Goal: Task Accomplishment & Management: Manage account settings

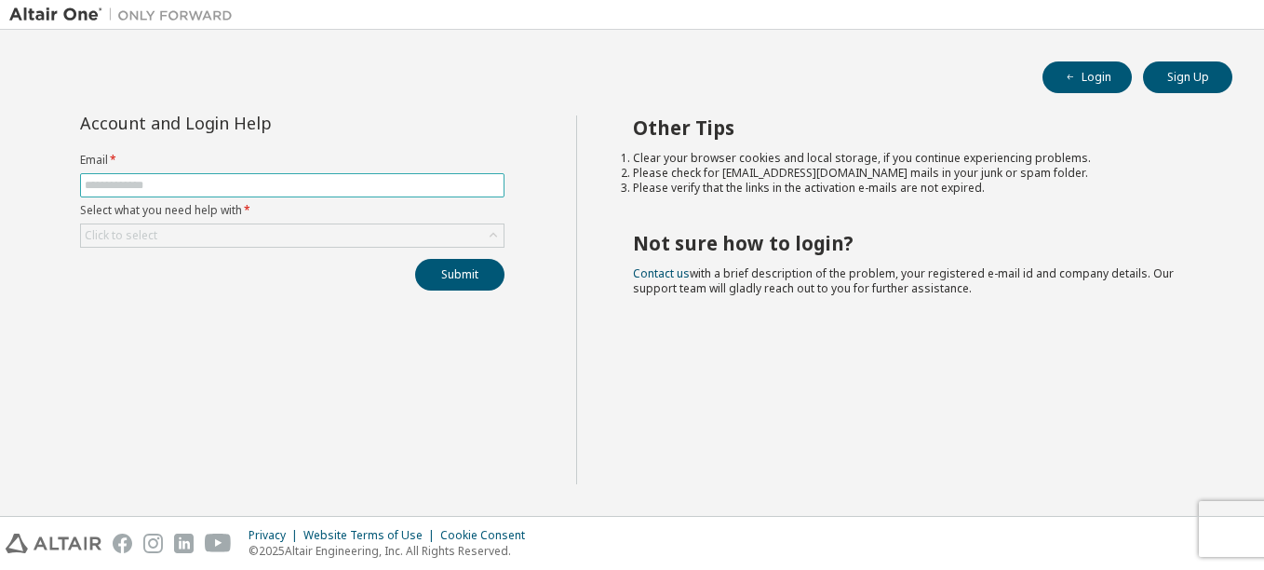
click at [233, 181] on span at bounding box center [292, 185] width 424 height 24
click at [235, 186] on input "text" at bounding box center [292, 185] width 415 height 15
type input "**********"
click at [166, 234] on div "Click to select" at bounding box center [292, 235] width 423 height 22
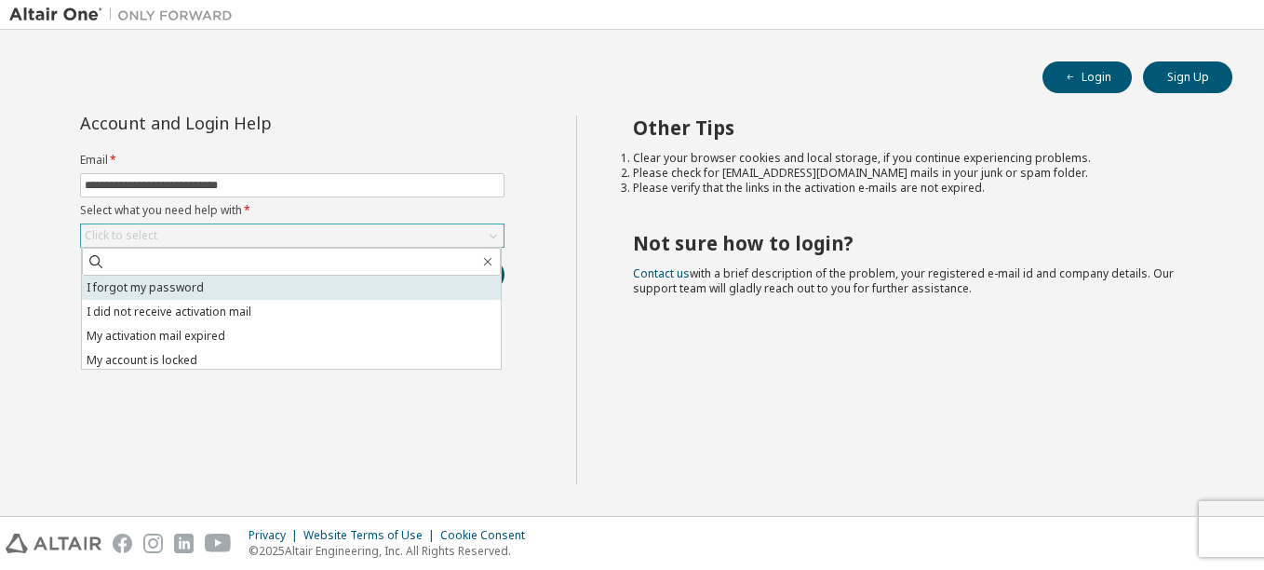
click at [181, 285] on li "I forgot my password" at bounding box center [291, 288] width 419 height 24
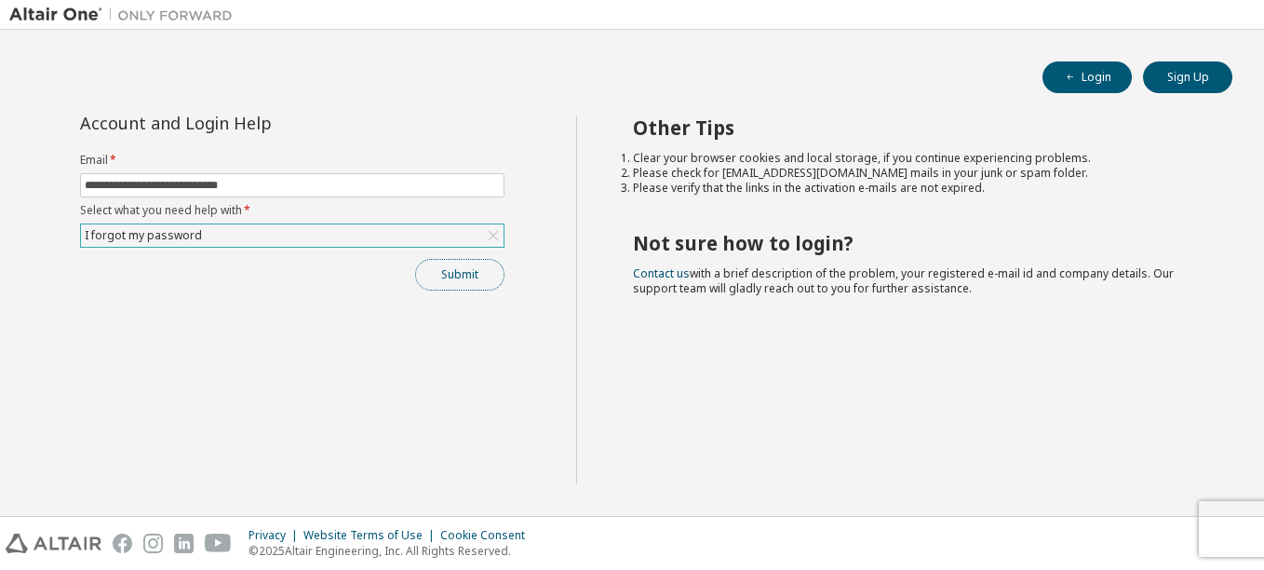
click at [464, 264] on button "Submit" at bounding box center [459, 275] width 89 height 32
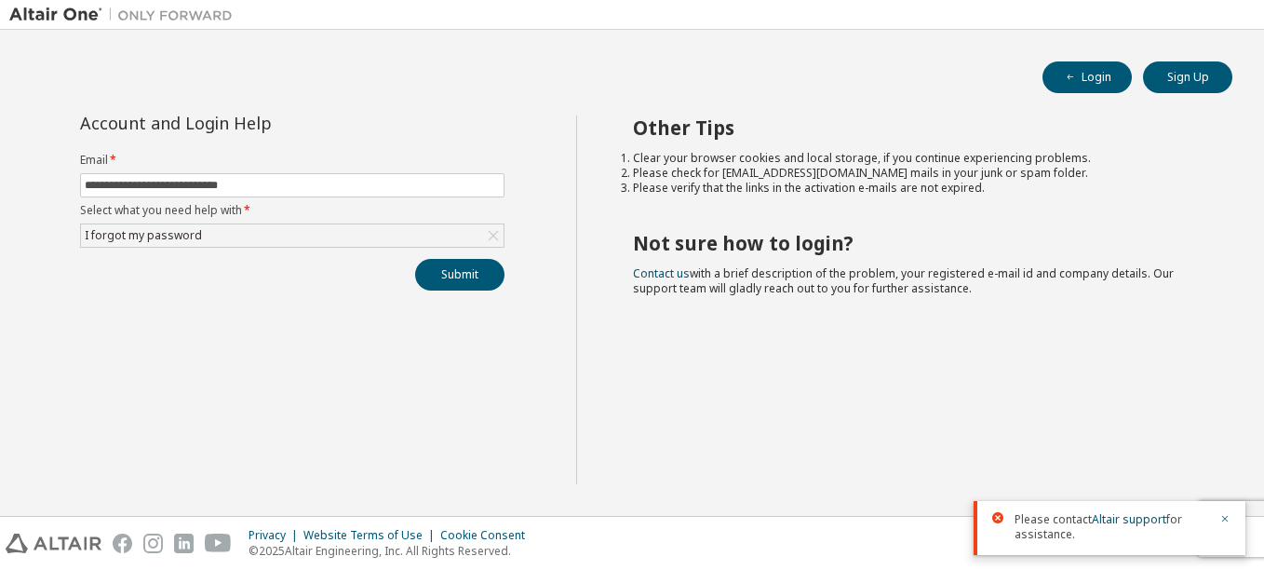
drag, startPoint x: 488, startPoint y: 231, endPoint x: 432, endPoint y: 247, distance: 58.0
click at [488, 231] on icon at bounding box center [493, 235] width 19 height 19
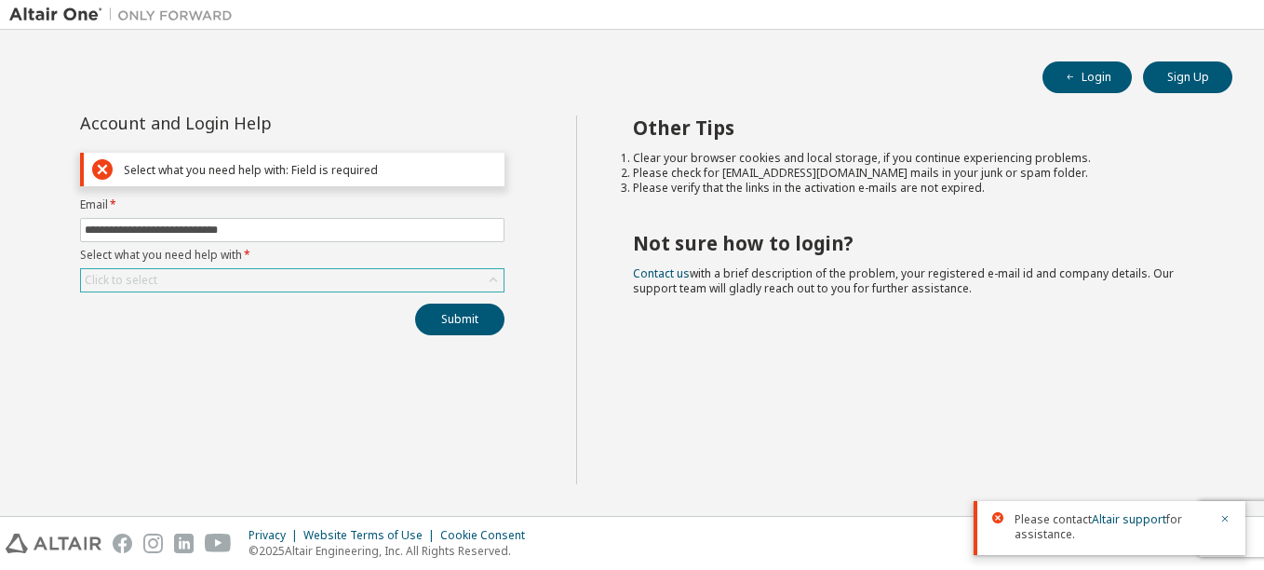
click at [215, 278] on div "Click to select" at bounding box center [292, 280] width 423 height 22
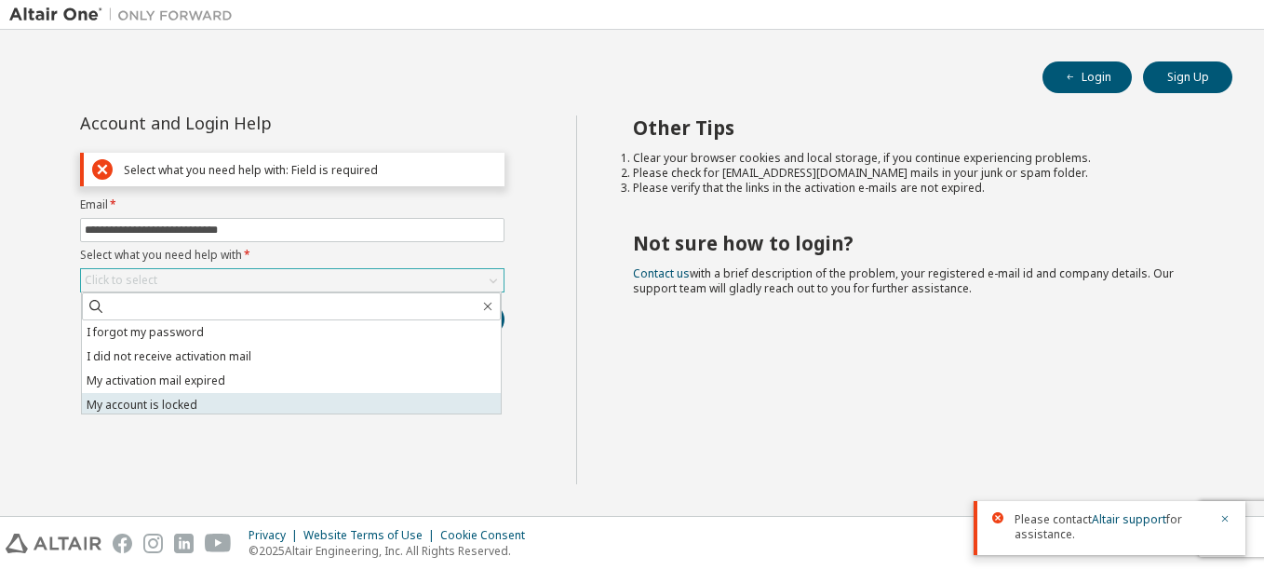
click at [372, 402] on li "My account is locked" at bounding box center [291, 405] width 419 height 24
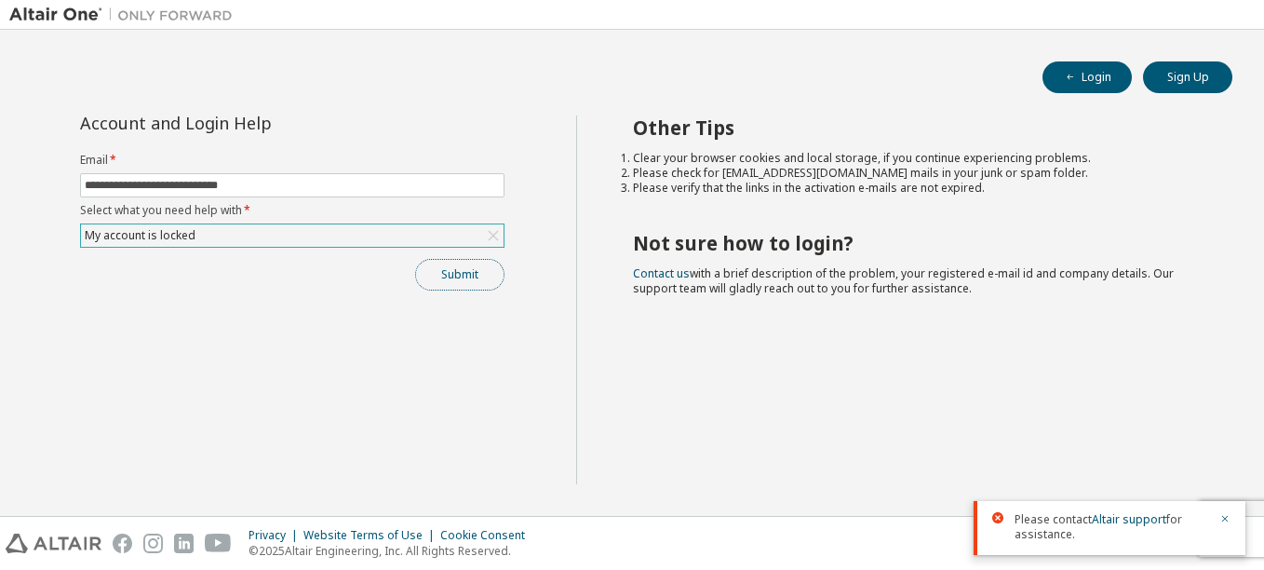
click at [476, 284] on button "Submit" at bounding box center [459, 275] width 89 height 32
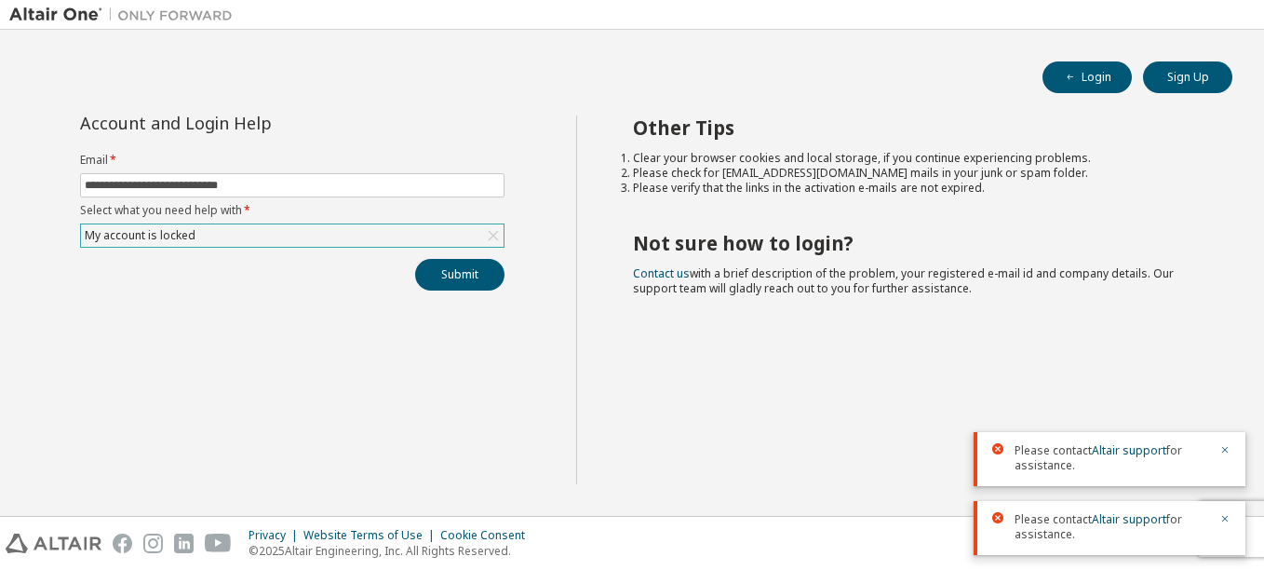
click at [728, 442] on div "Other Tips Clear your browser cookies and local storage, if you continue experi…" at bounding box center [915, 299] width 679 height 369
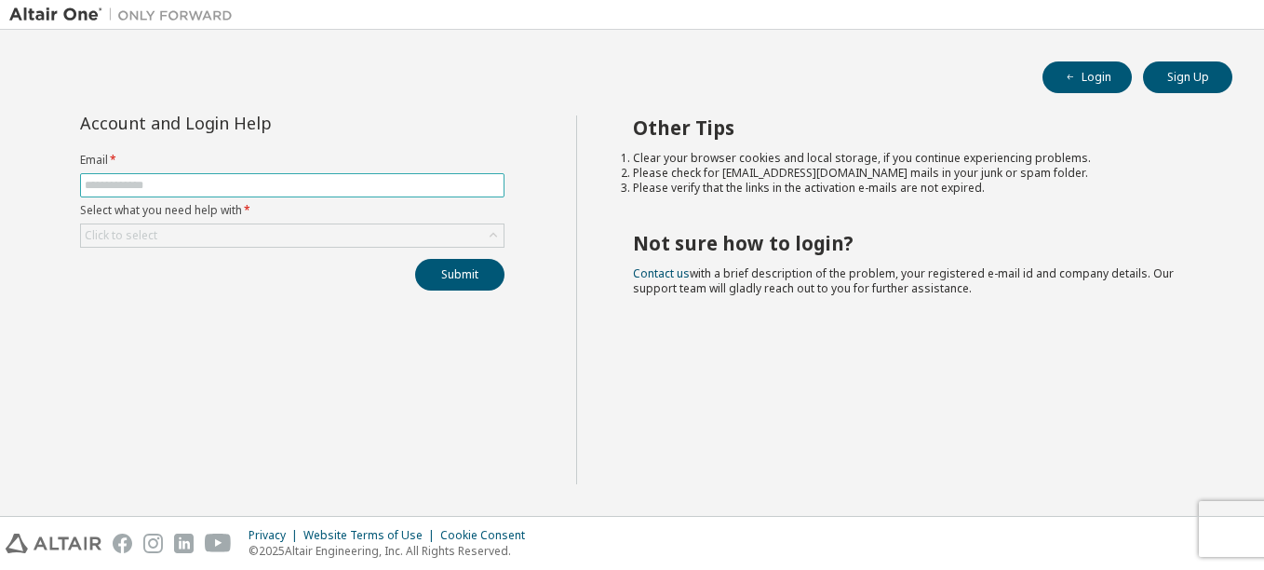
click at [215, 180] on input "text" at bounding box center [292, 185] width 415 height 15
type input "**********"
click at [200, 245] on div "Click to select" at bounding box center [292, 235] width 423 height 22
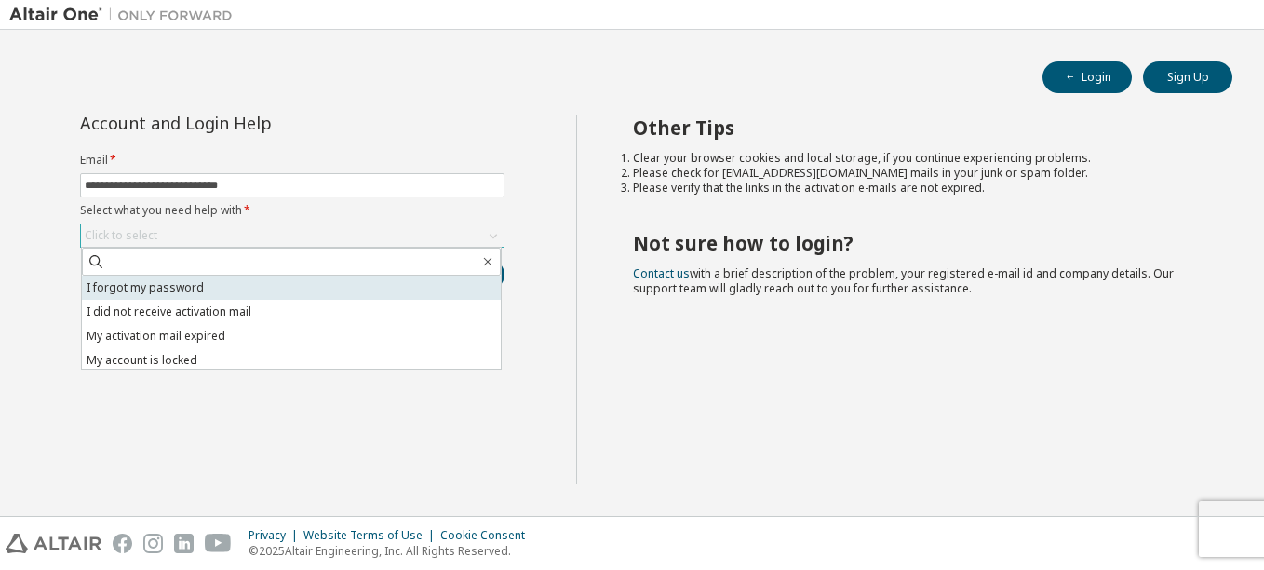
click at [204, 282] on li "I forgot my password" at bounding box center [291, 288] width 419 height 24
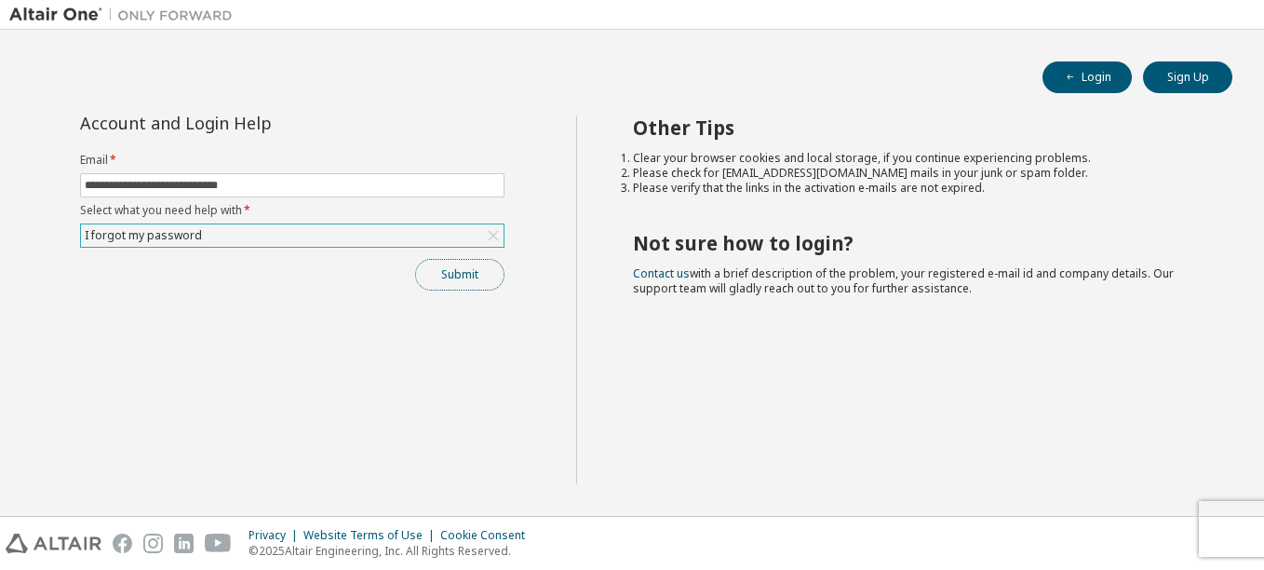
click at [448, 276] on button "Submit" at bounding box center [459, 275] width 89 height 32
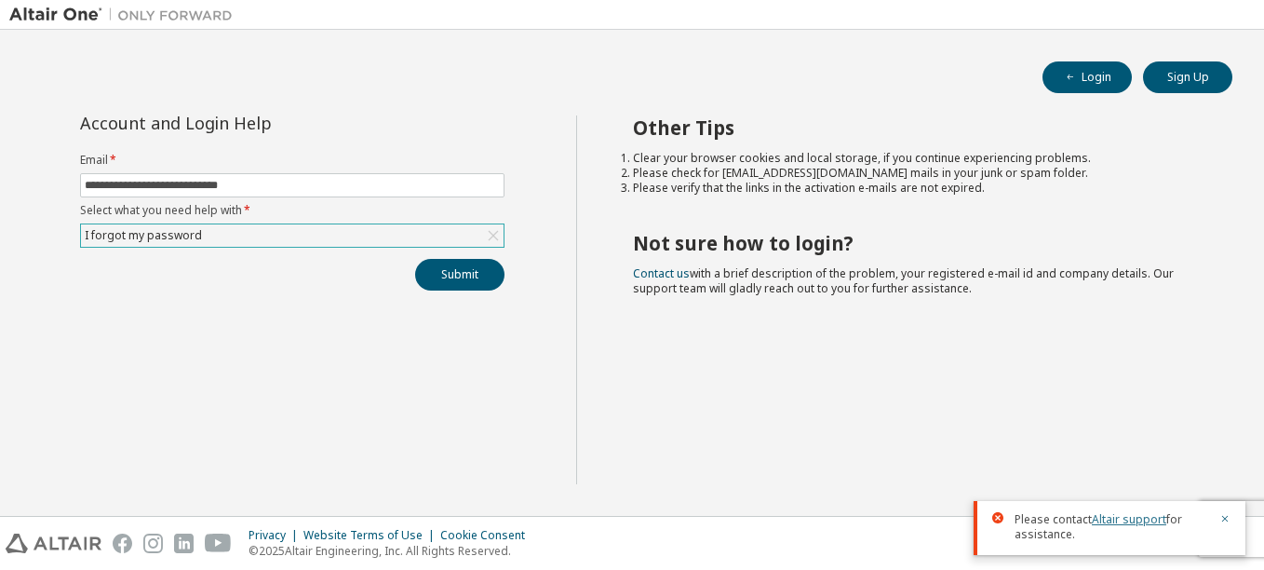
click at [1118, 524] on link "Altair support" at bounding box center [1129, 519] width 74 height 16
click at [228, 237] on div "I forgot my password" at bounding box center [292, 235] width 423 height 22
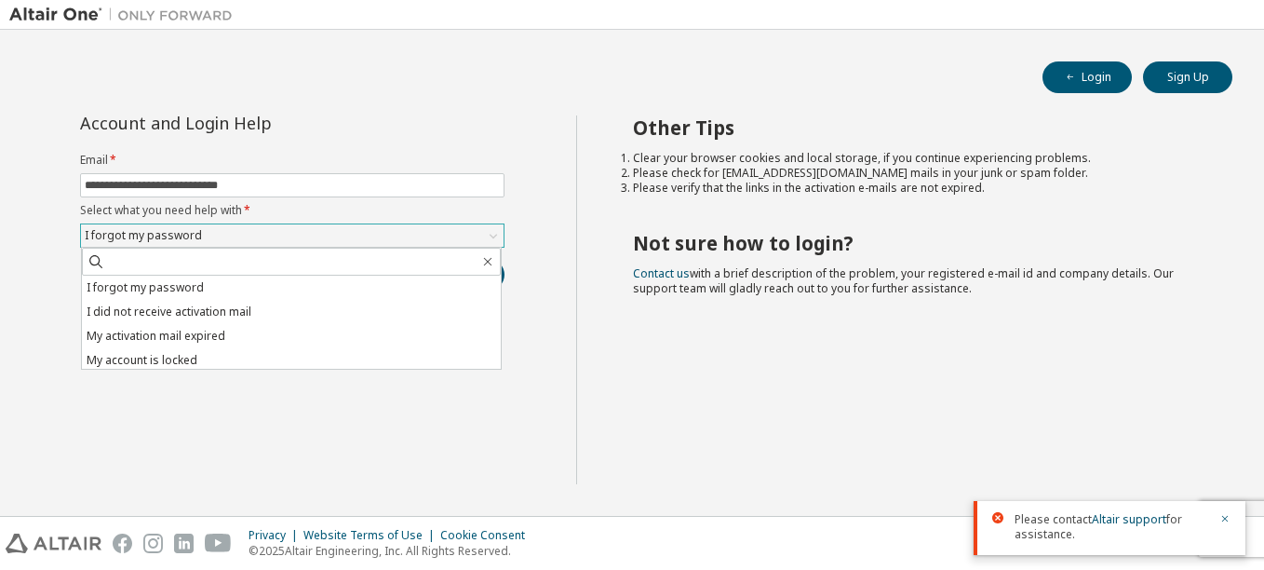
click at [228, 237] on div "I forgot my password" at bounding box center [292, 235] width 423 height 22
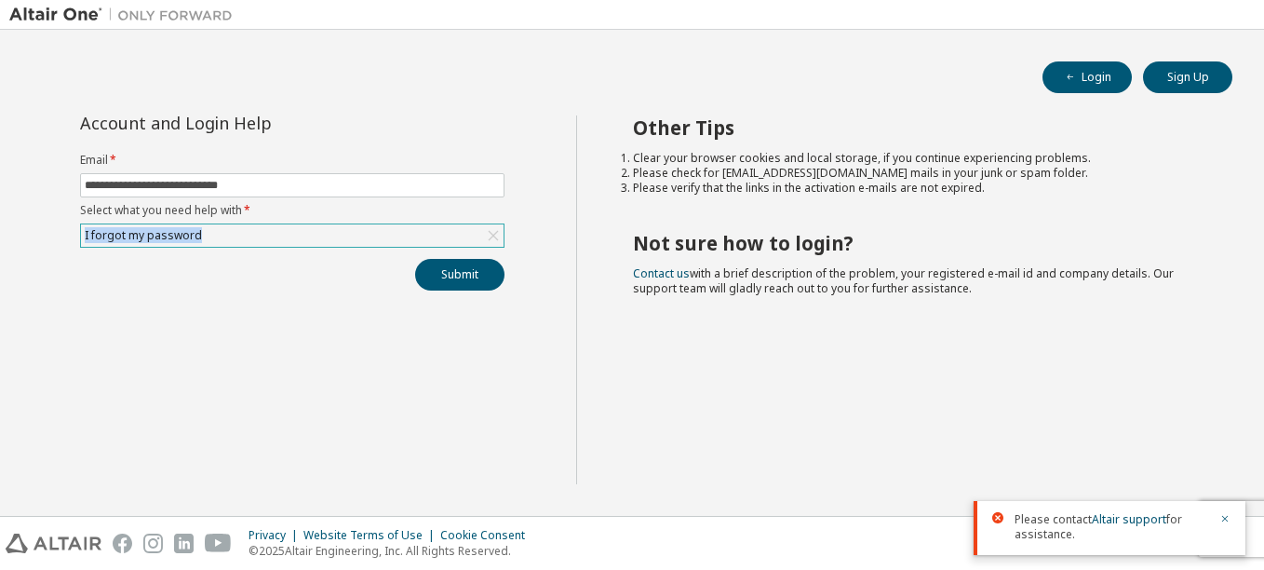
click at [225, 237] on div "I forgot my password" at bounding box center [292, 235] width 423 height 22
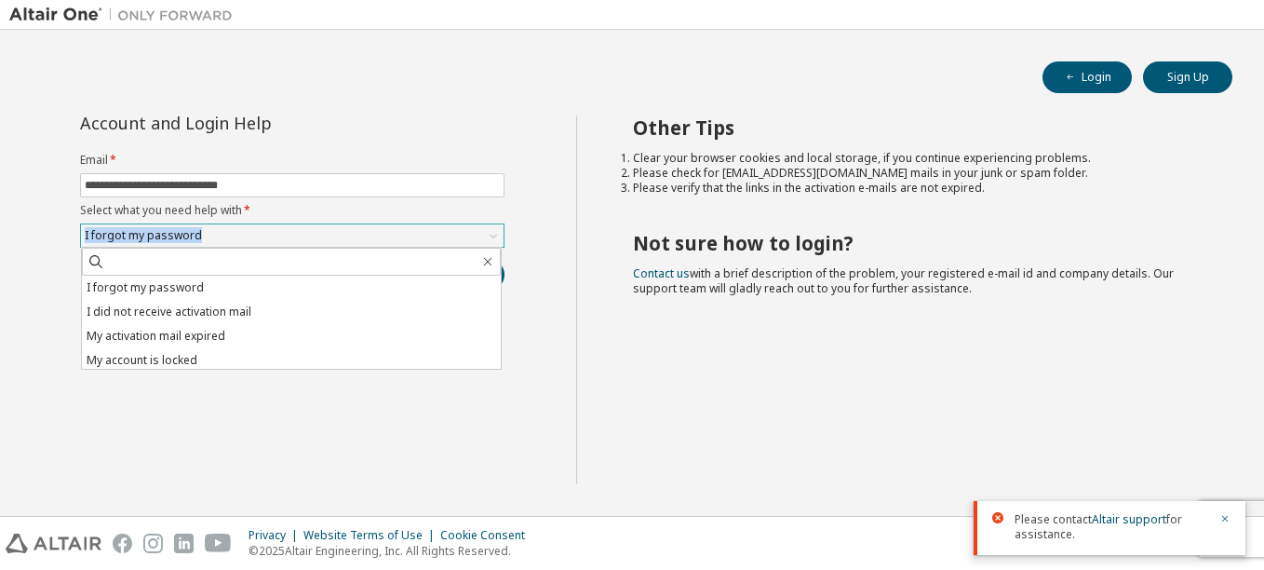
click at [225, 237] on div "I forgot my password" at bounding box center [292, 235] width 423 height 22
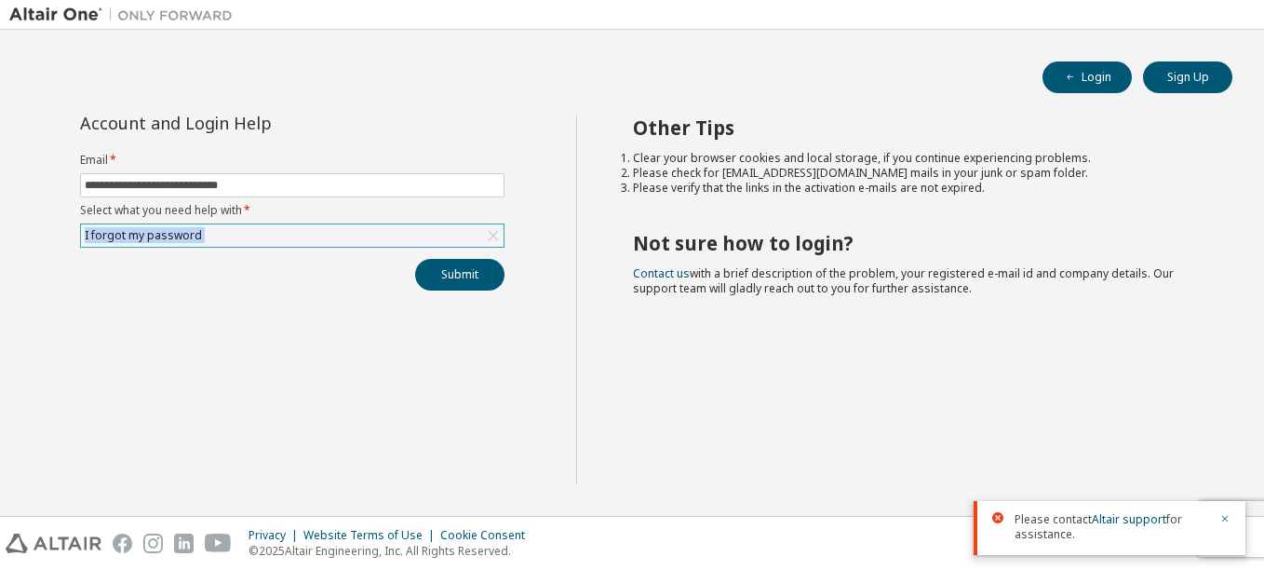
click at [225, 237] on div "I forgot my password" at bounding box center [292, 235] width 423 height 22
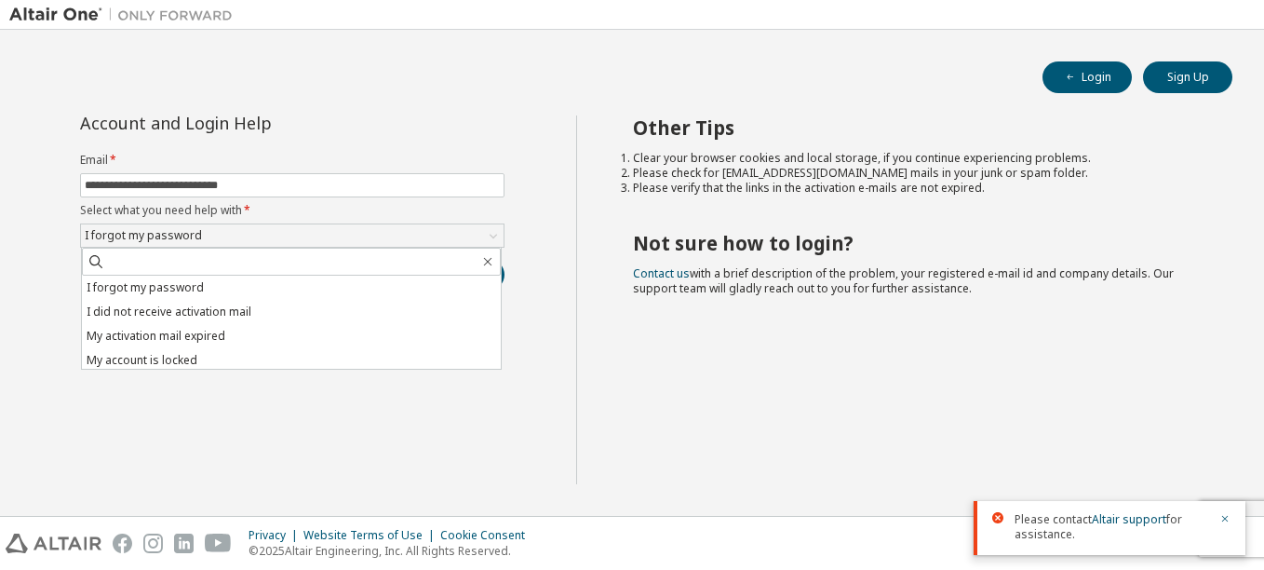
click at [467, 81] on div "Login Sign Up" at bounding box center [632, 77] width 1201 height 32
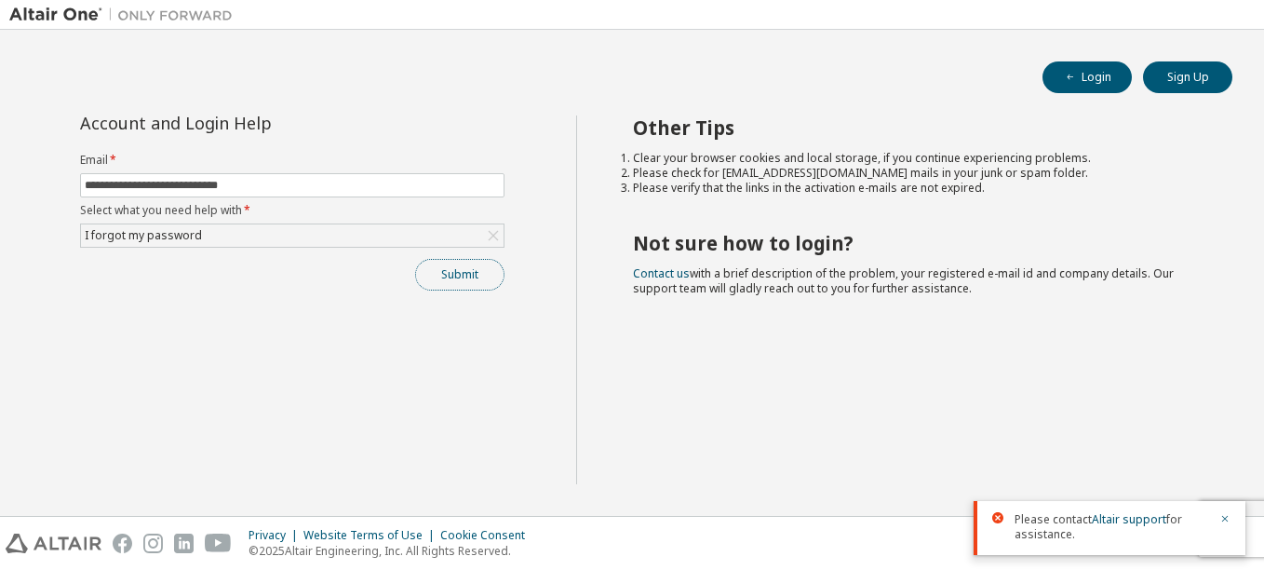
click at [455, 288] on button "Submit" at bounding box center [459, 275] width 89 height 32
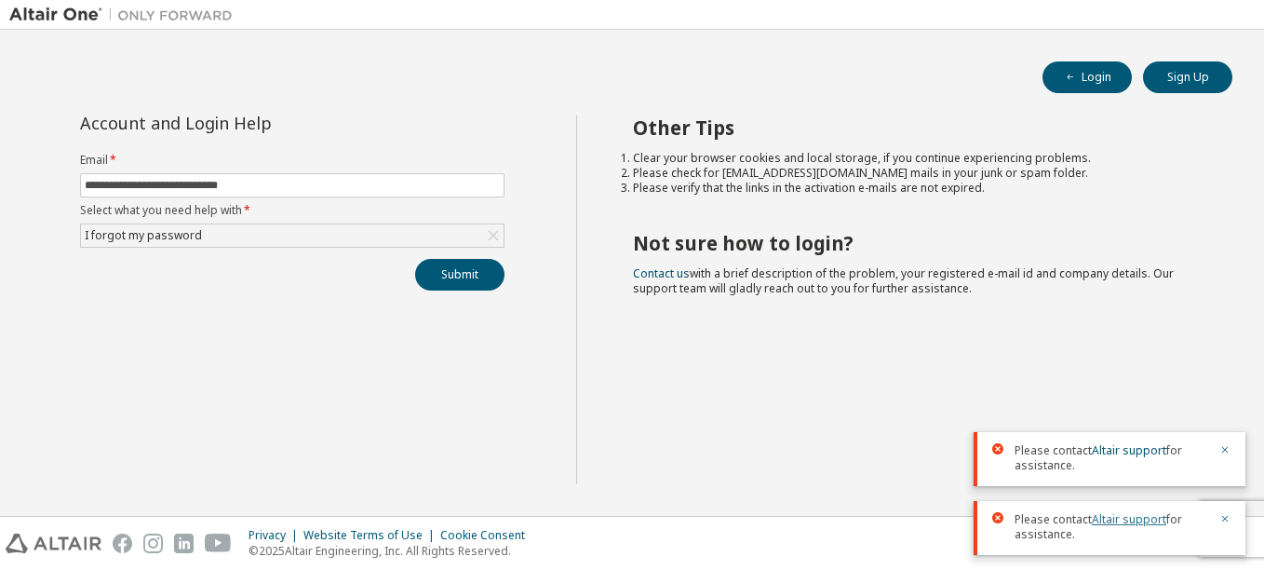
click at [1116, 517] on link "Altair support" at bounding box center [1129, 519] width 74 height 16
click at [1213, 445] on div at bounding box center [1219, 458] width 22 height 30
click at [1219, 443] on button "button" at bounding box center [1224, 451] width 11 height 17
click at [1146, 523] on link "Altair support" at bounding box center [1129, 519] width 74 height 16
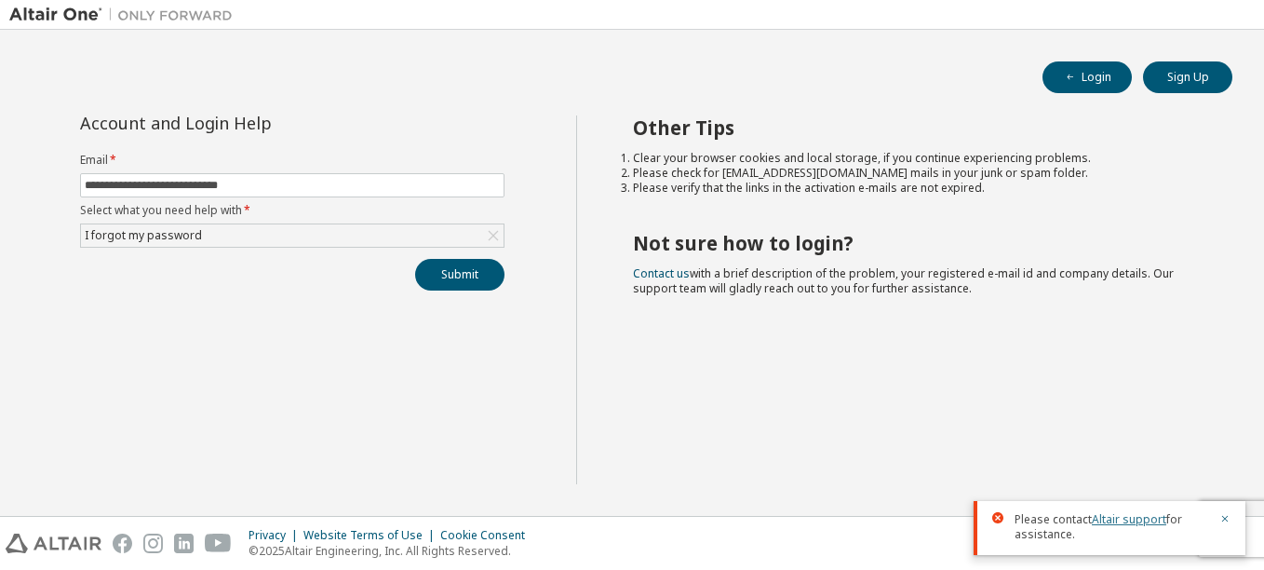
click at [1146, 523] on link "Altair support" at bounding box center [1129, 519] width 74 height 16
click at [1176, 88] on button "Sign Up" at bounding box center [1187, 77] width 89 height 32
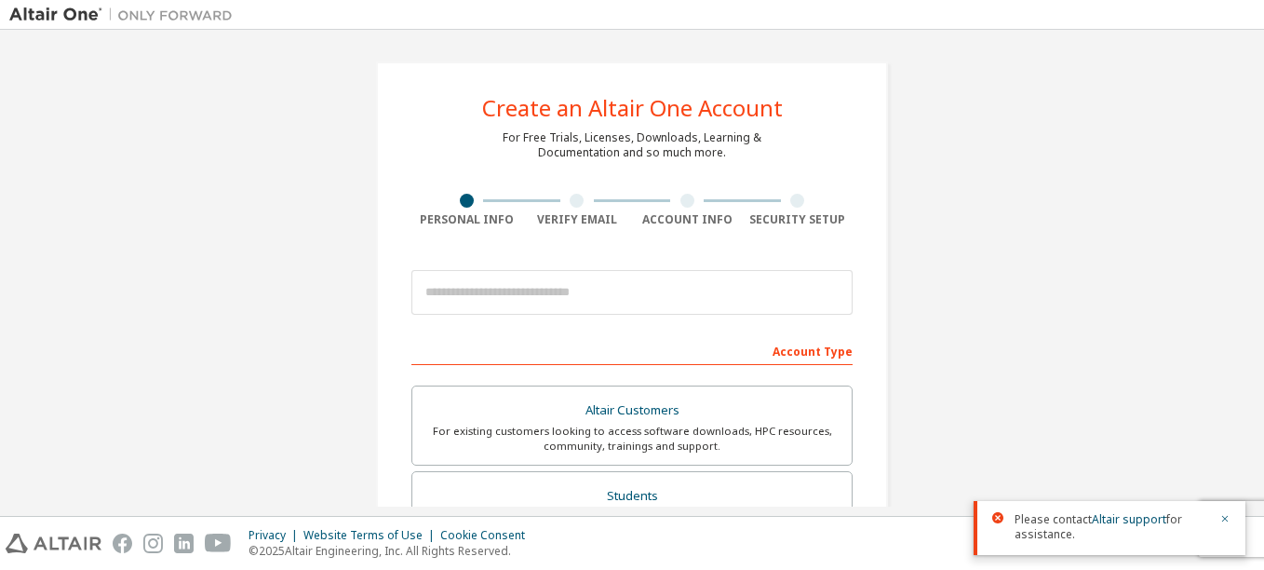
click at [467, 322] on div at bounding box center [631, 292] width 441 height 63
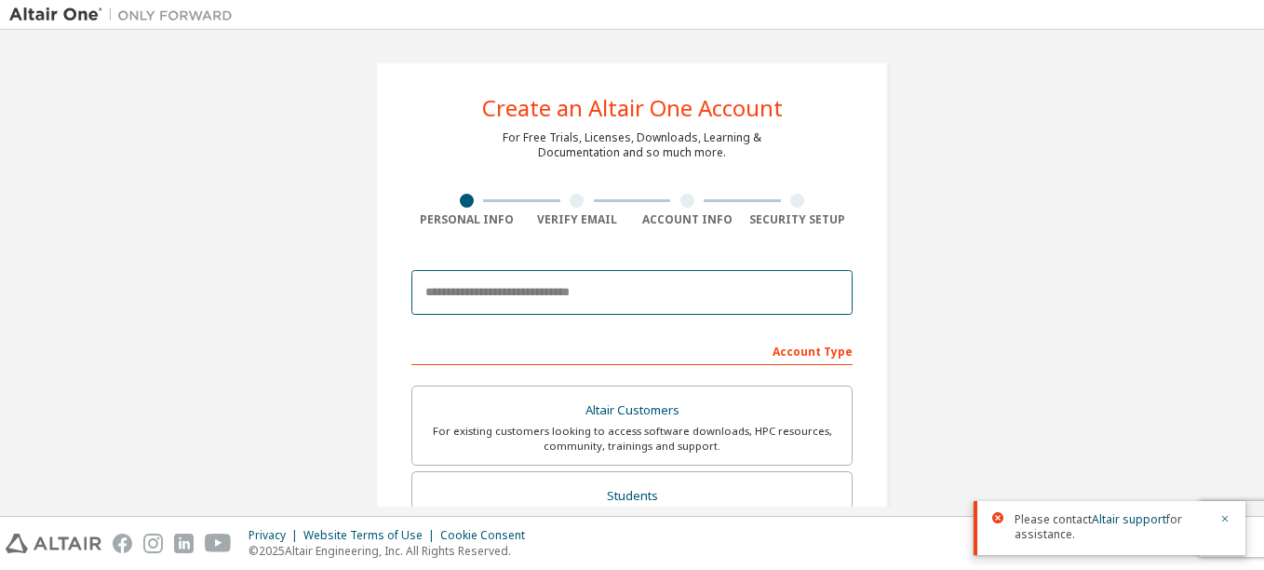
click at [479, 307] on input "email" at bounding box center [631, 292] width 441 height 45
type input "**********"
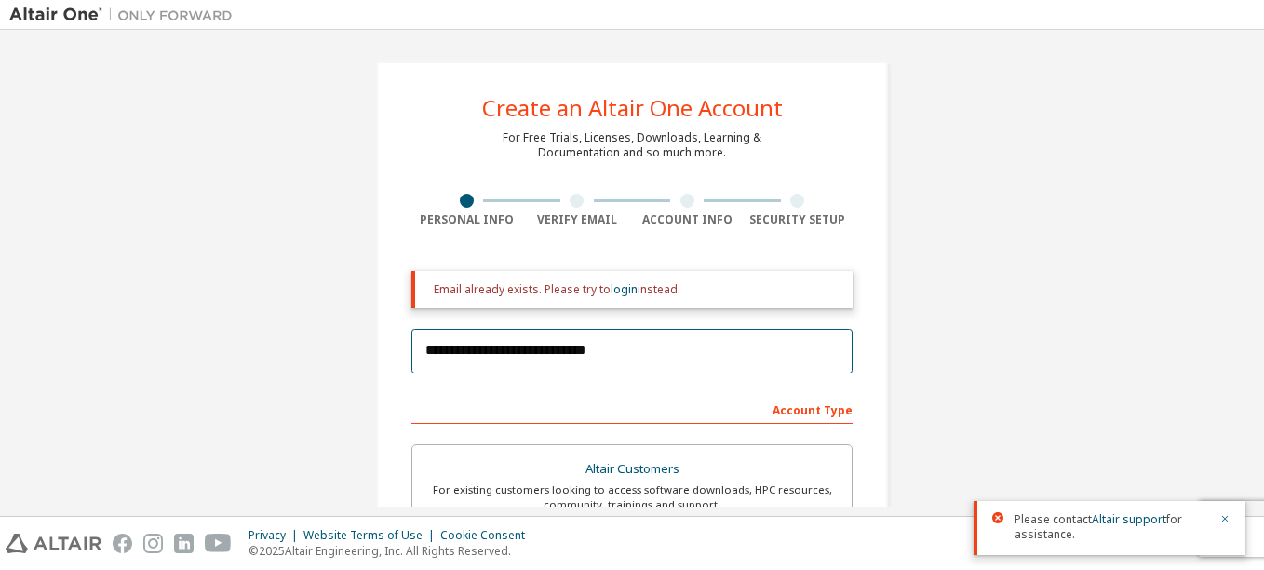
click at [593, 339] on input "**********" at bounding box center [631, 351] width 441 height 45
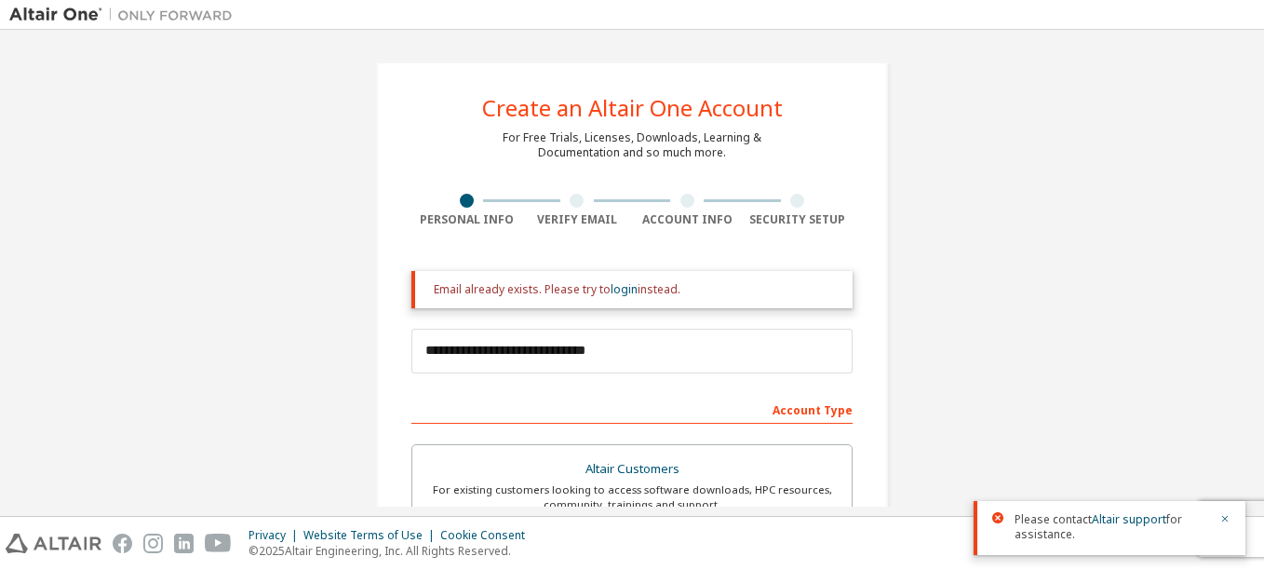
click at [614, 277] on div "Email already exists. Please try to login instead." at bounding box center [631, 289] width 441 height 37
click at [614, 290] on link "login" at bounding box center [624, 289] width 27 height 16
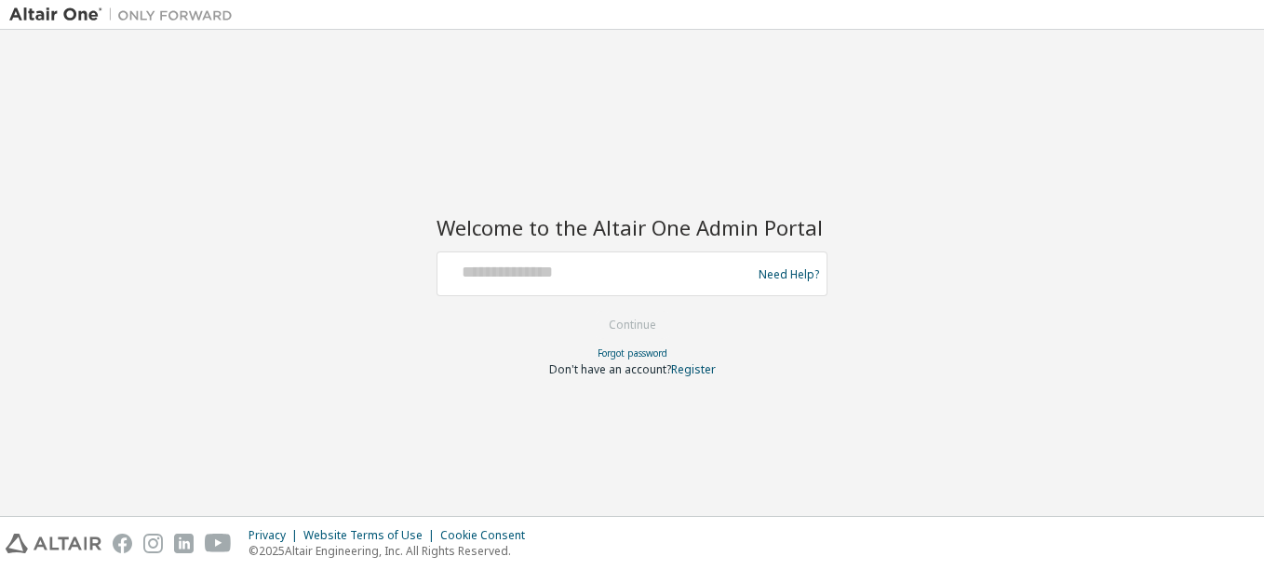
click at [529, 286] on div at bounding box center [597, 273] width 304 height 35
click at [563, 285] on div at bounding box center [597, 273] width 304 height 35
click at [608, 356] on link "Forgot password" at bounding box center [633, 352] width 70 height 13
click at [677, 255] on div "Need Help?" at bounding box center [632, 273] width 391 height 45
click at [609, 288] on div at bounding box center [597, 273] width 304 height 35
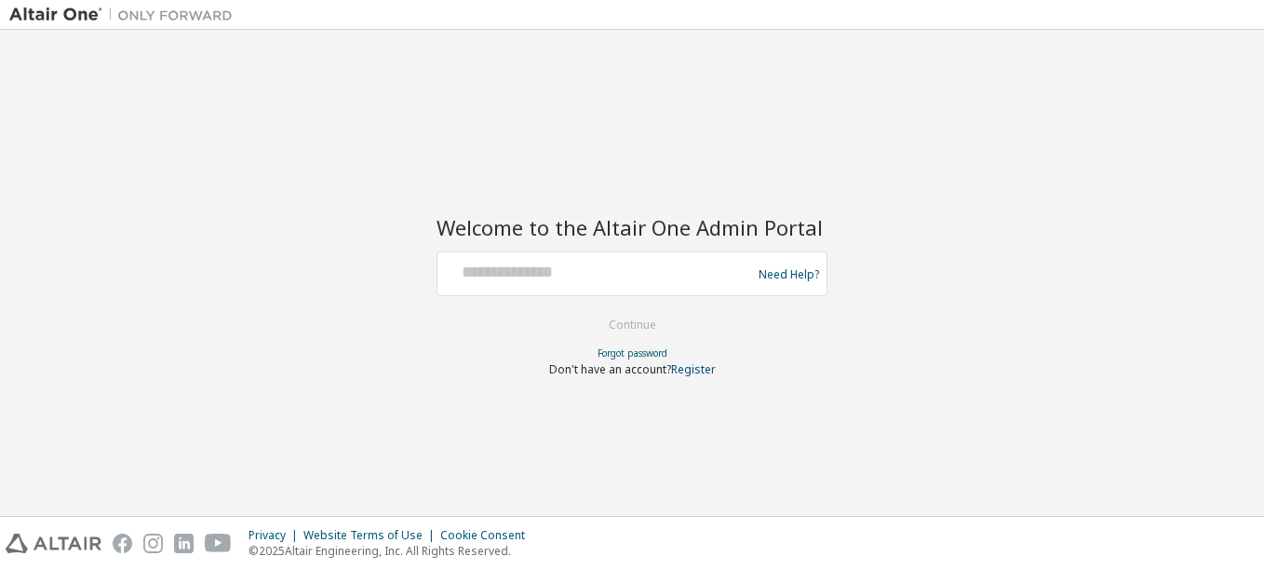
click at [552, 248] on div "Welcome to the Altair One Admin Portal Need Help? Please make sure that you pro…" at bounding box center [632, 285] width 391 height 184
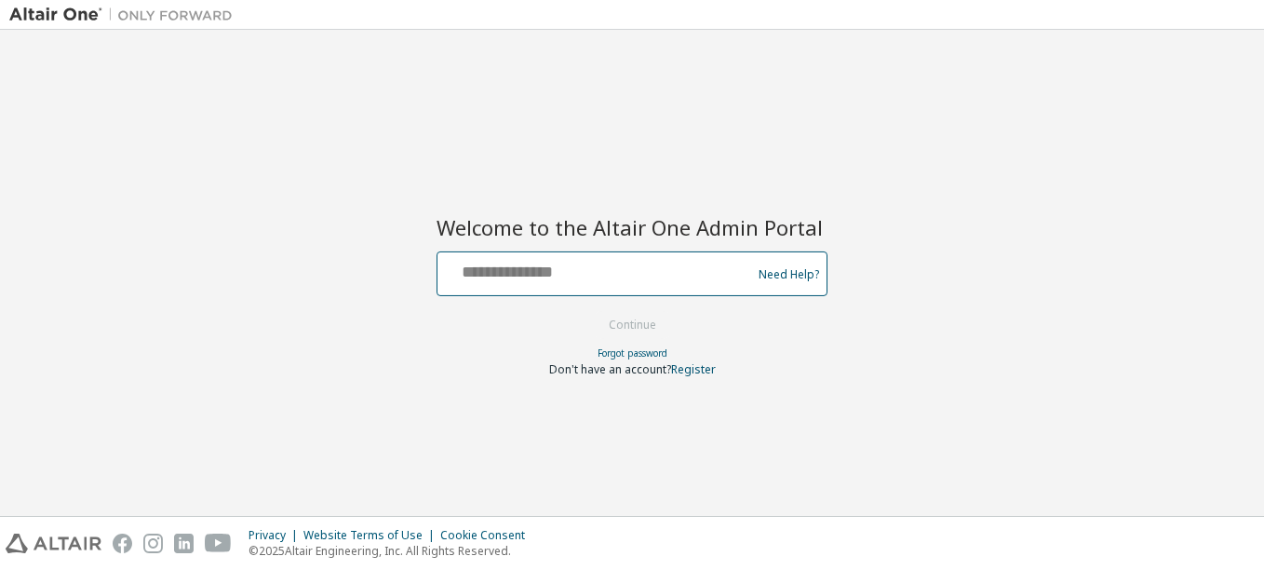
click at [561, 278] on input "text" at bounding box center [597, 269] width 304 height 27
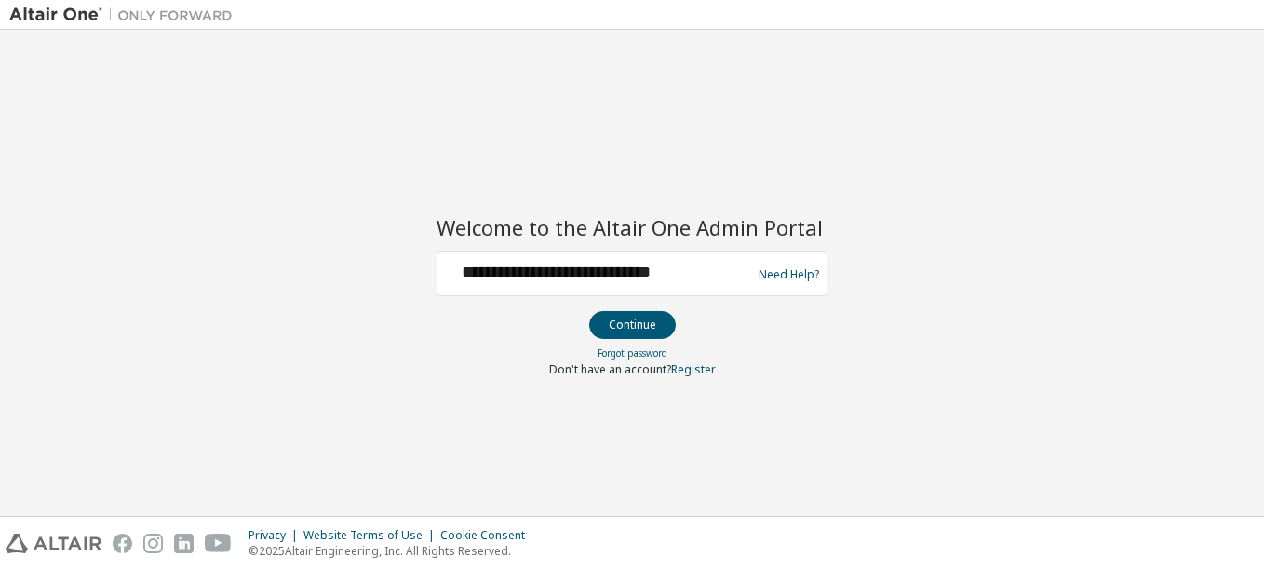
click at [627, 283] on div "**********" at bounding box center [597, 273] width 304 height 35
click at [765, 262] on div "Need Help?" at bounding box center [784, 273] width 70 height 35
click at [727, 268] on input "**********" at bounding box center [597, 269] width 304 height 27
click at [936, 173] on div "**********" at bounding box center [631, 272] width 1245 height 467
click at [690, 272] on input "**********" at bounding box center [597, 269] width 304 height 27
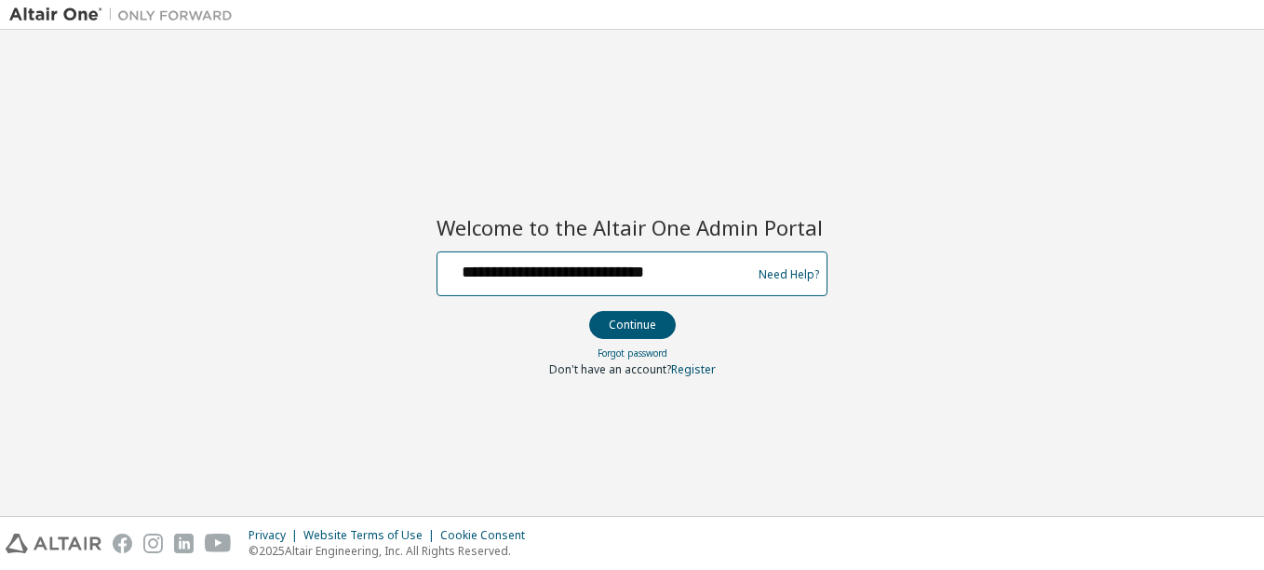
type input "**********"
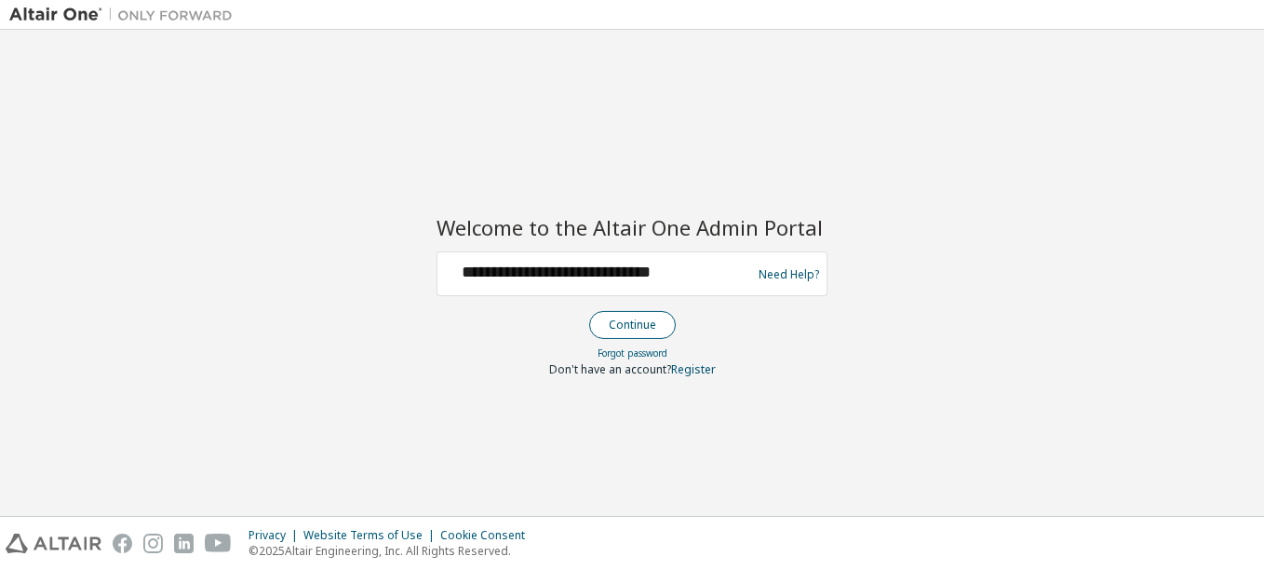
click at [646, 333] on button "Continue" at bounding box center [632, 325] width 87 height 28
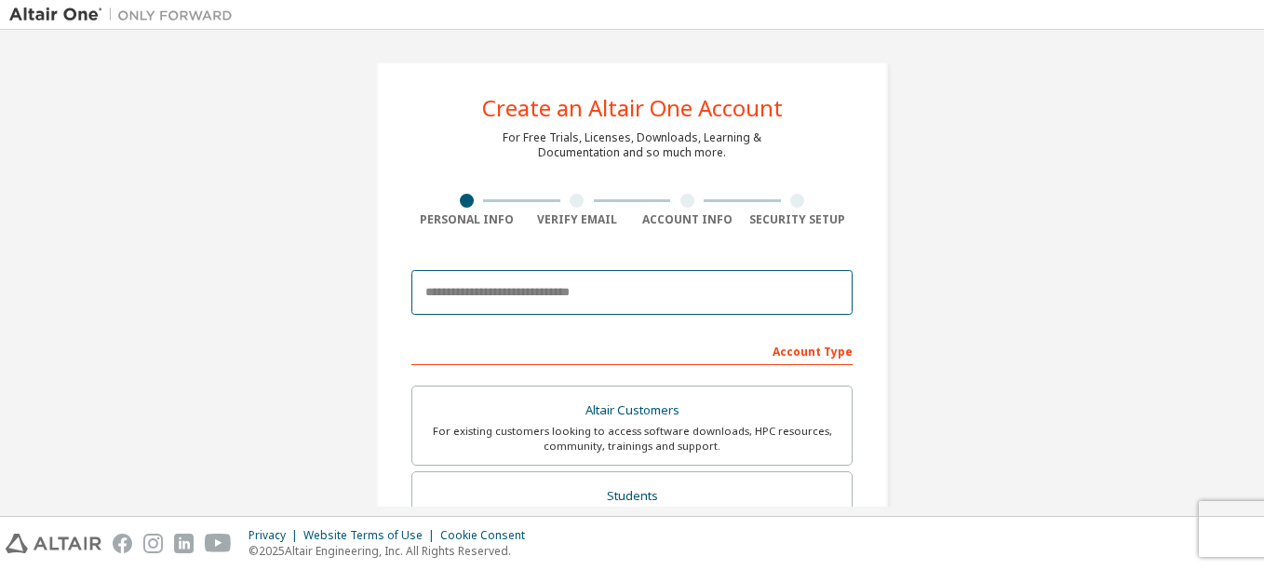
click at [505, 275] on input "email" at bounding box center [631, 292] width 441 height 45
type input "**********"
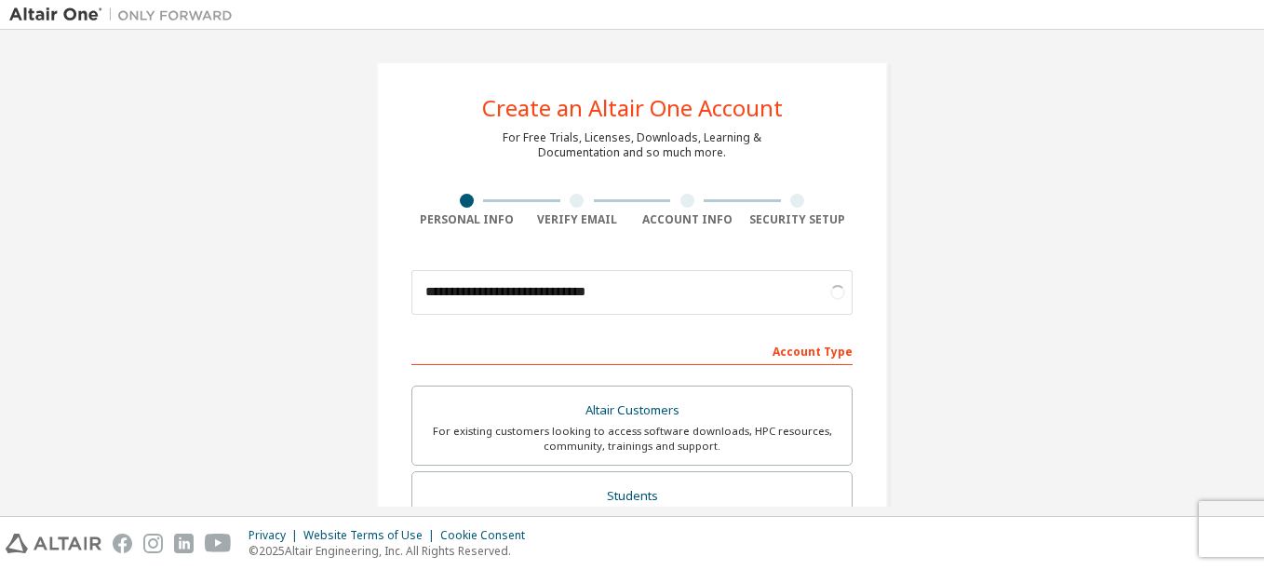
click at [1032, 252] on div "**********" at bounding box center [631, 532] width 1245 height 986
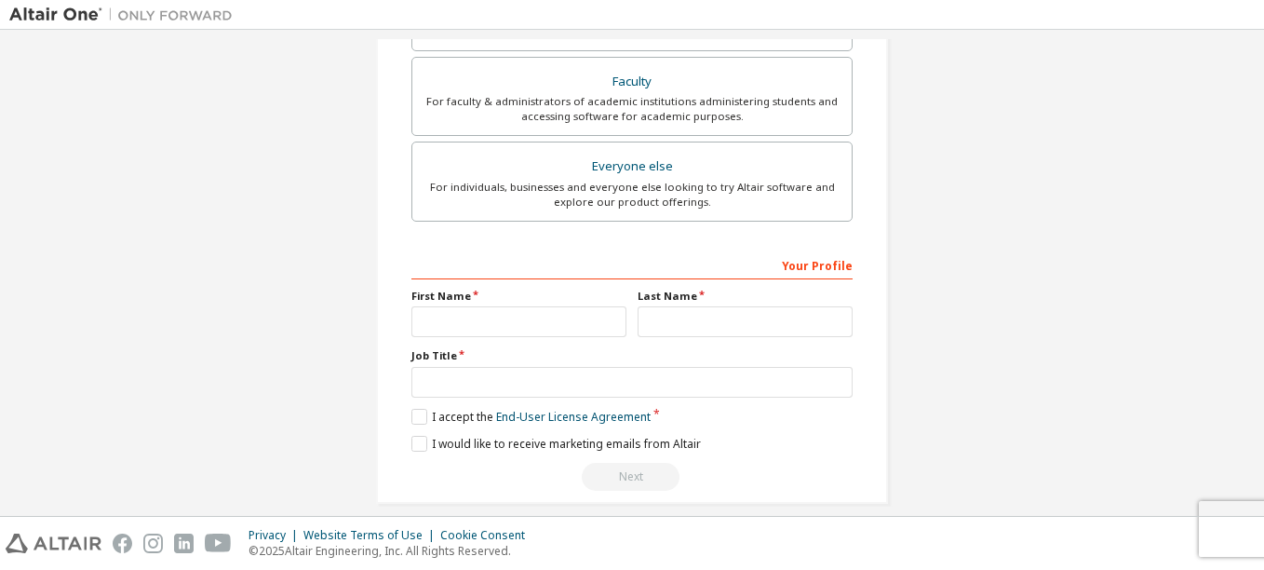
scroll to position [186, 0]
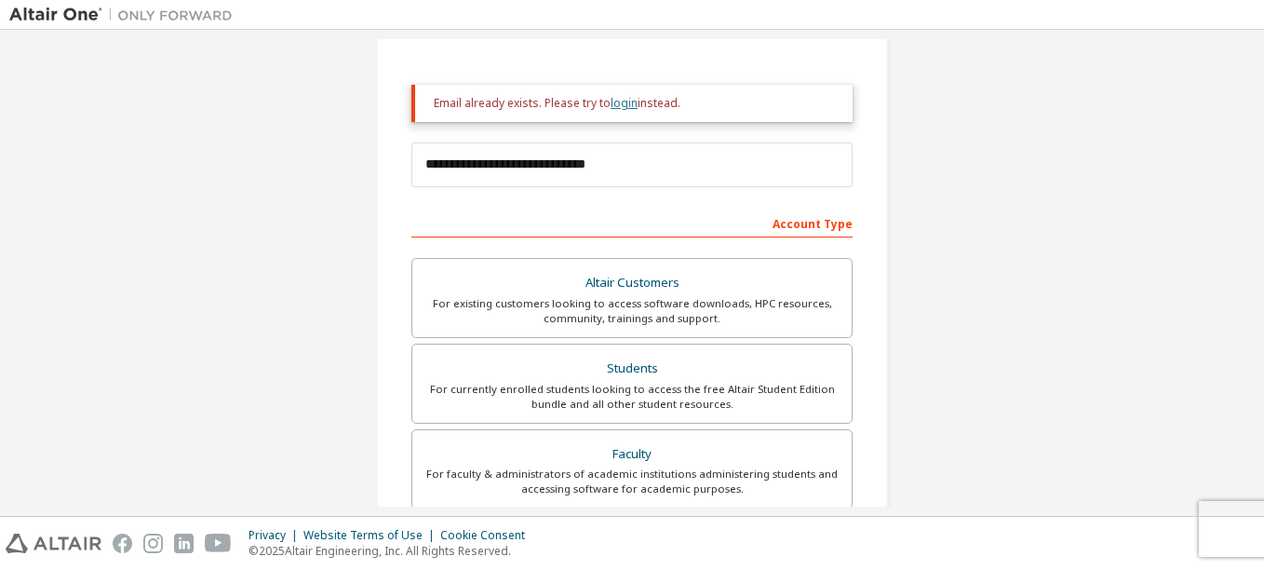
click at [625, 98] on link "login" at bounding box center [624, 103] width 27 height 16
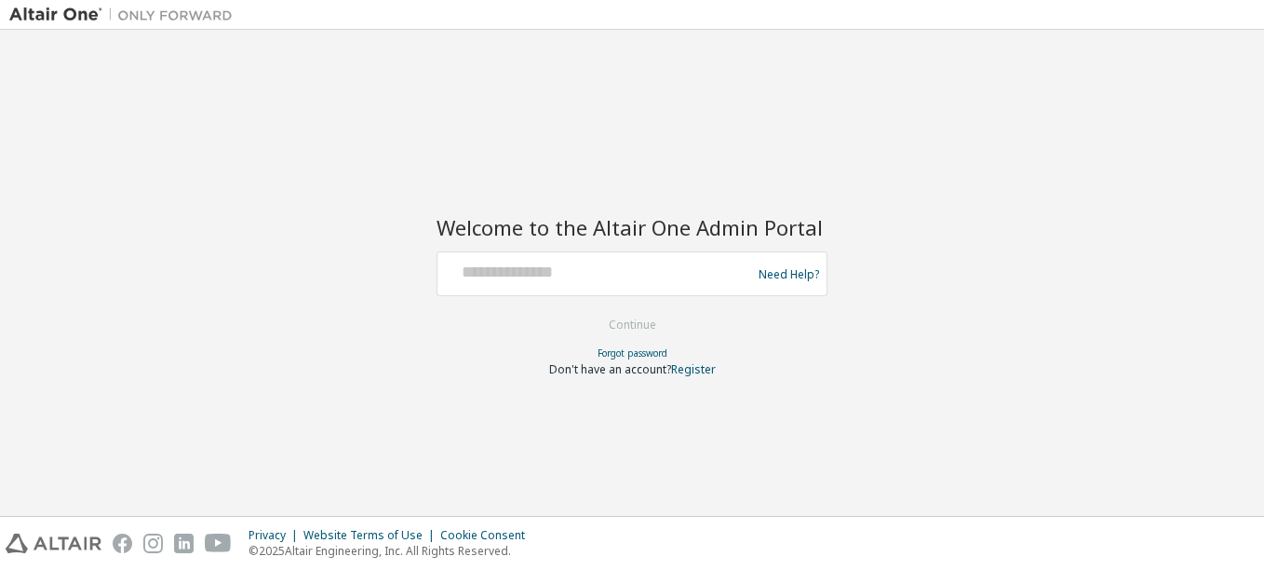
click at [627, 289] on div at bounding box center [597, 273] width 304 height 35
click at [657, 287] on div at bounding box center [597, 273] width 304 height 35
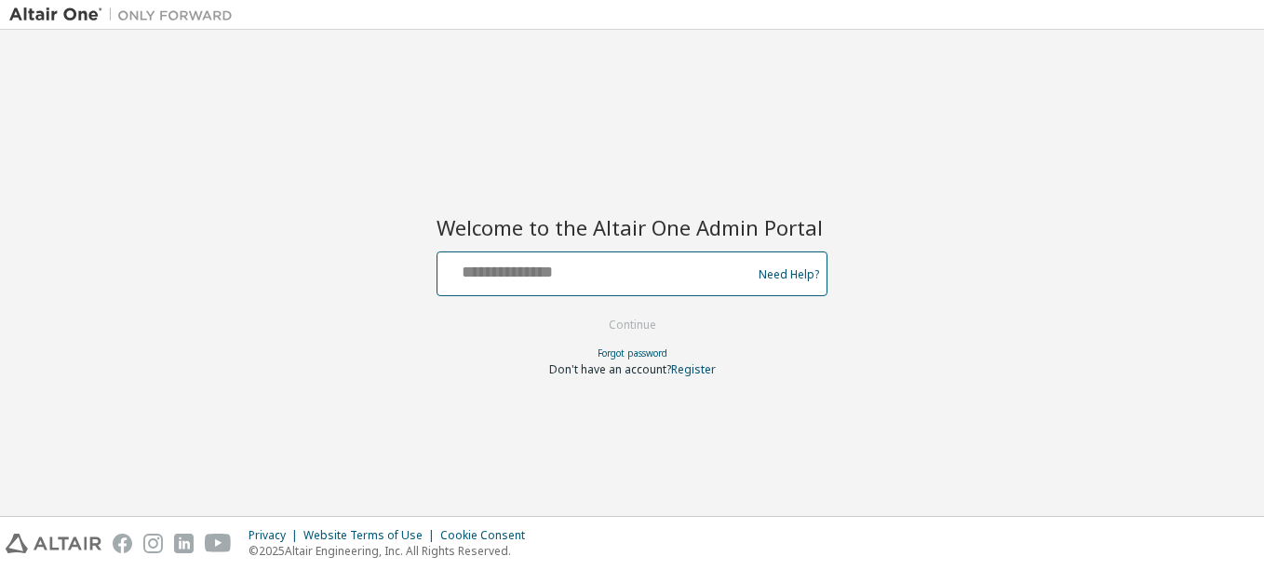
click at [515, 276] on input "text" at bounding box center [597, 269] width 304 height 27
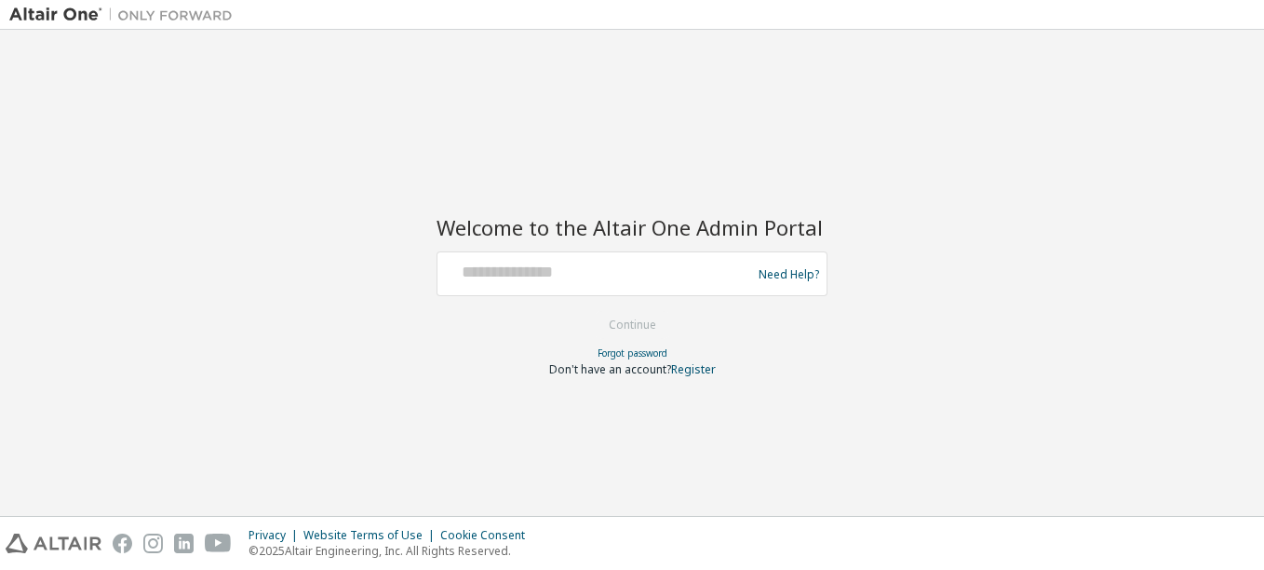
click at [719, 186] on div "Welcome to the Altair One Admin Portal Need Help? Please make sure that you pro…" at bounding box center [631, 272] width 1245 height 467
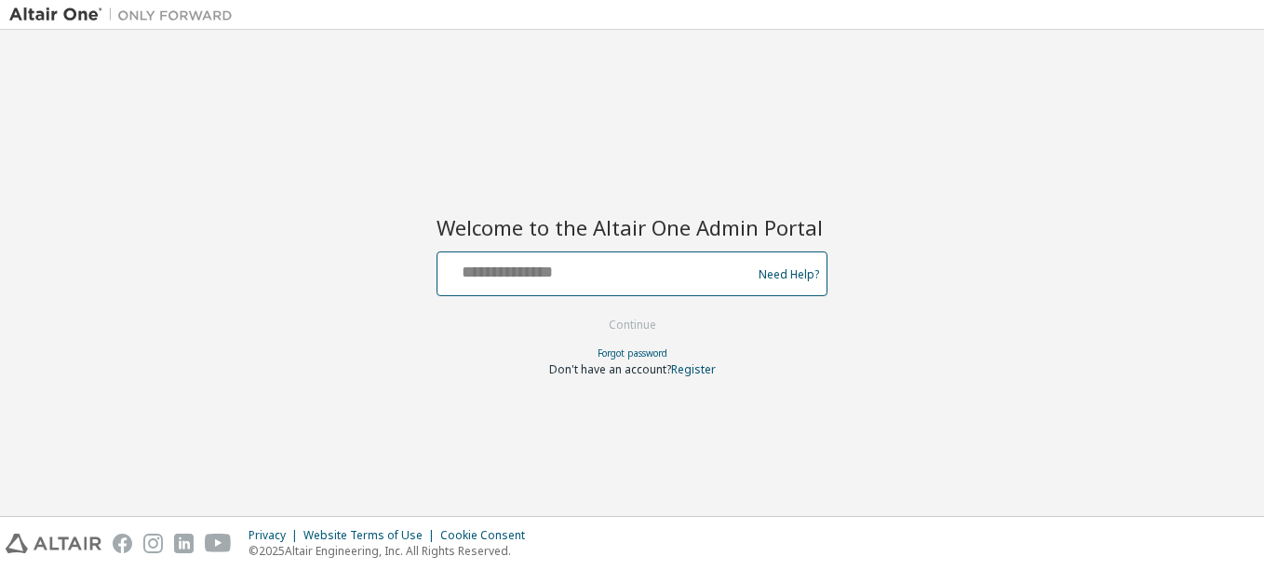
click at [556, 262] on input "text" at bounding box center [597, 269] width 304 height 27
type input "**********"
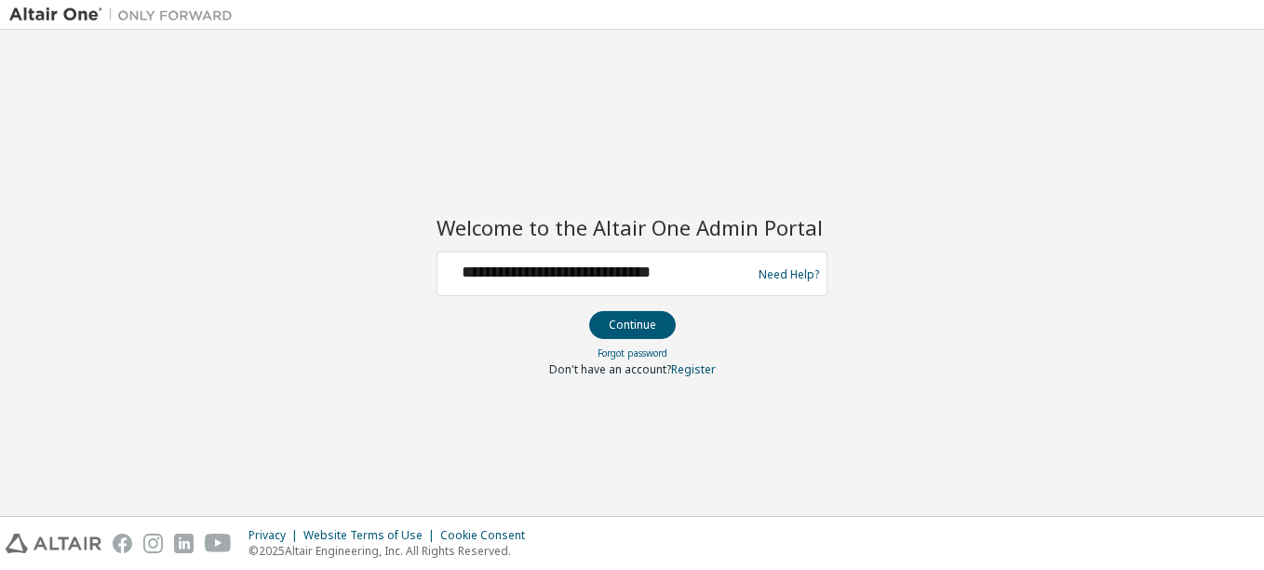
click at [918, 362] on div "**********" at bounding box center [631, 272] width 1245 height 467
click at [647, 315] on button "Continue" at bounding box center [632, 325] width 87 height 28
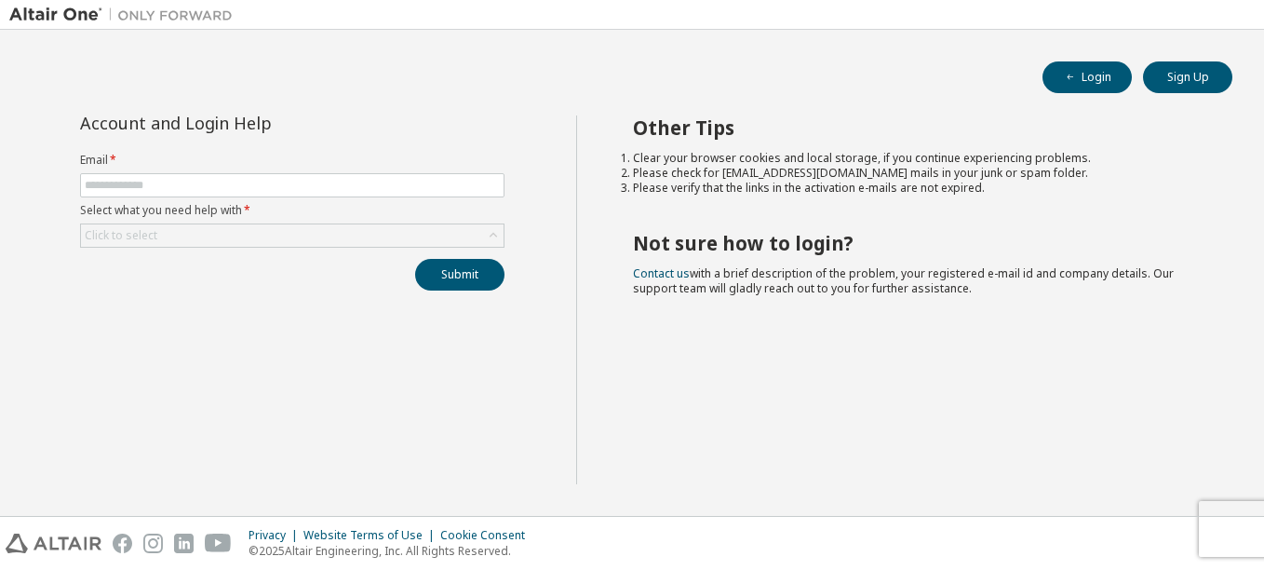
click at [219, 177] on span at bounding box center [292, 185] width 424 height 24
click at [219, 179] on input "text" at bounding box center [292, 185] width 415 height 15
type input "**********"
click at [221, 255] on div "**********" at bounding box center [292, 202] width 447 height 175
click at [221, 227] on div "Click to select" at bounding box center [292, 235] width 423 height 22
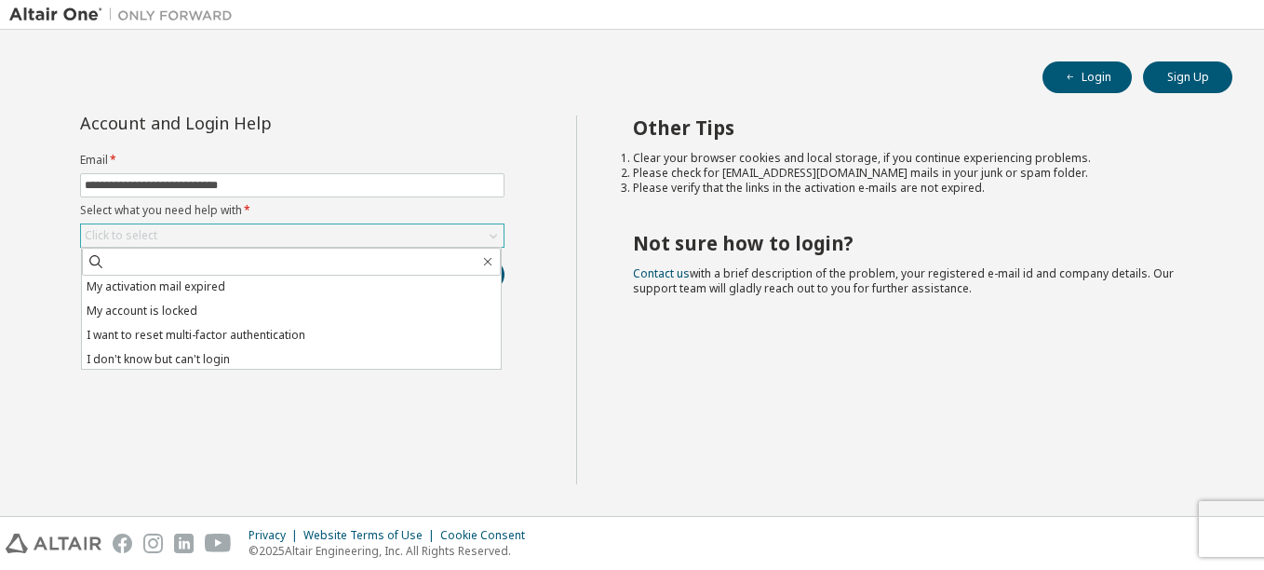
scroll to position [52, 0]
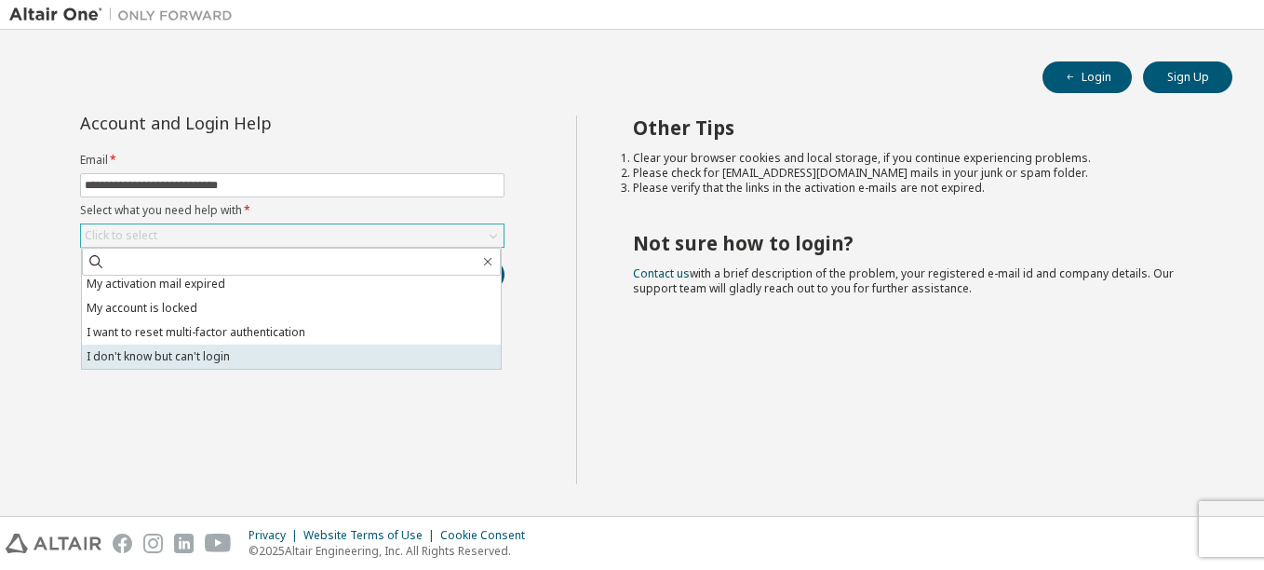
click at [294, 354] on li "I don't know but can't login" at bounding box center [291, 356] width 419 height 24
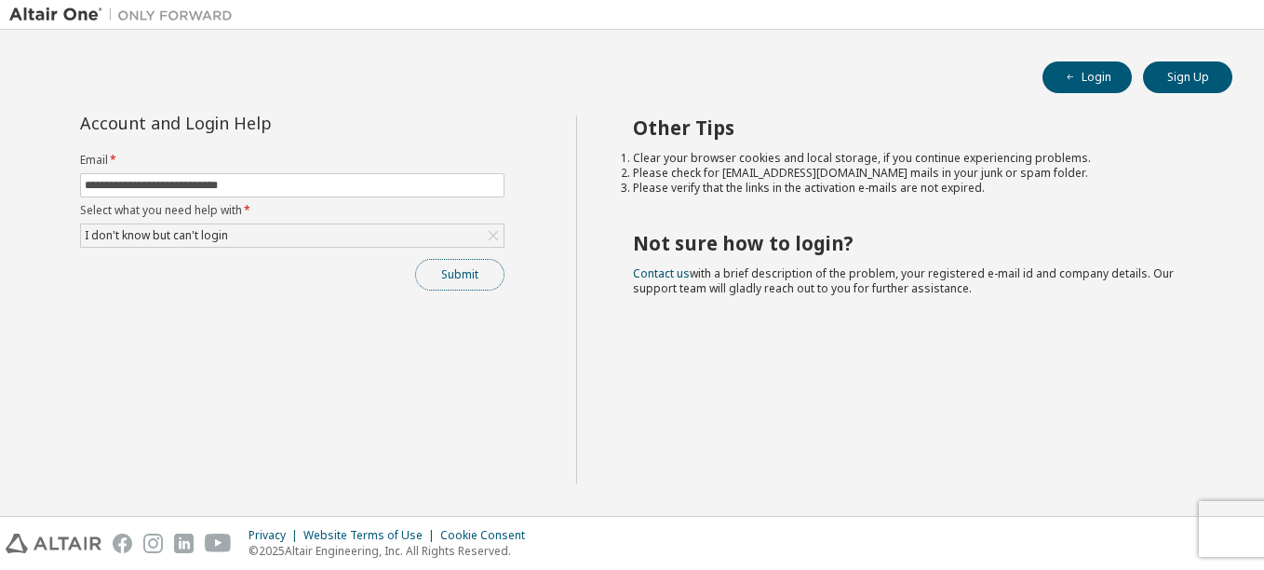
click at [450, 273] on button "Submit" at bounding box center [459, 275] width 89 height 32
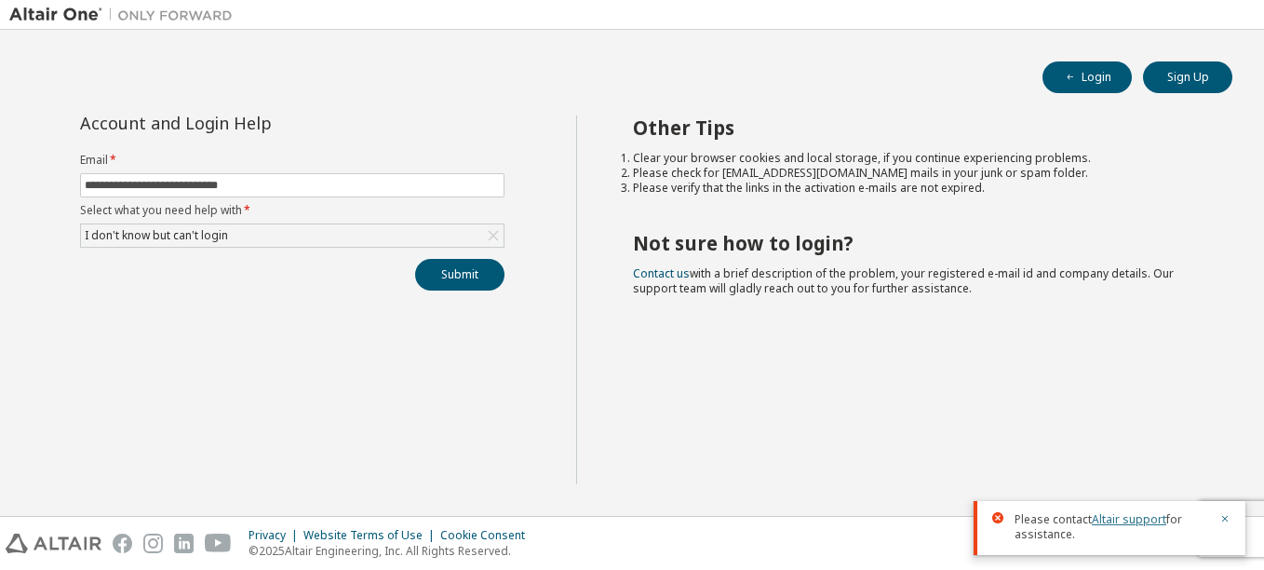
click at [1142, 520] on link "Altair support" at bounding box center [1129, 519] width 74 height 16
click at [661, 268] on link "Contact us" at bounding box center [661, 273] width 57 height 16
click at [659, 271] on link "Contact us" at bounding box center [661, 273] width 57 height 16
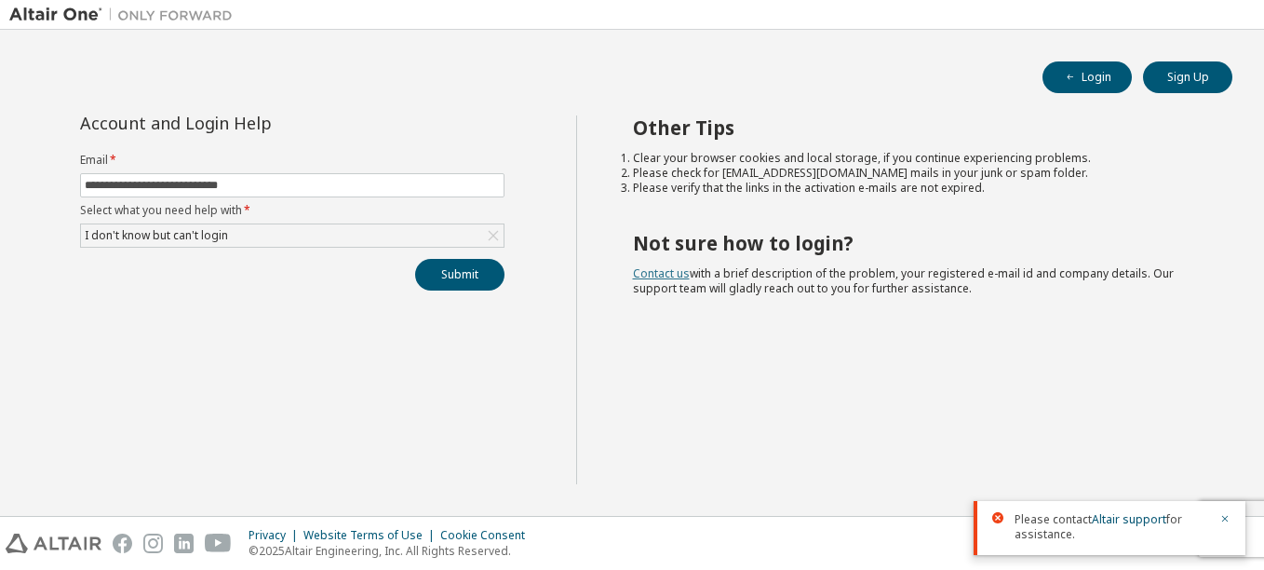
click at [659, 271] on link "Contact us" at bounding box center [661, 273] width 57 height 16
click at [660, 271] on link "Contact us" at bounding box center [661, 273] width 57 height 16
click at [661, 270] on link "Contact us" at bounding box center [661, 273] width 57 height 16
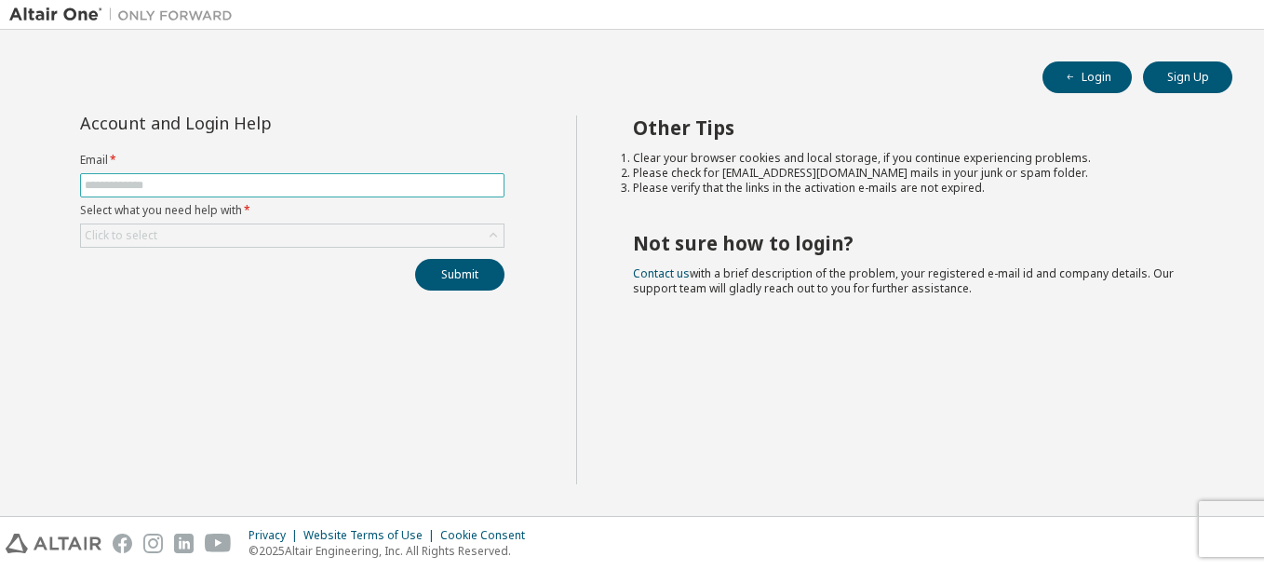
click at [278, 173] on span at bounding box center [292, 185] width 424 height 24
click at [265, 195] on span at bounding box center [292, 185] width 424 height 24
click at [270, 186] on input "text" at bounding box center [292, 185] width 415 height 15
type input "**********"
drag, startPoint x: 270, startPoint y: 454, endPoint x: 240, endPoint y: 411, distance: 52.2
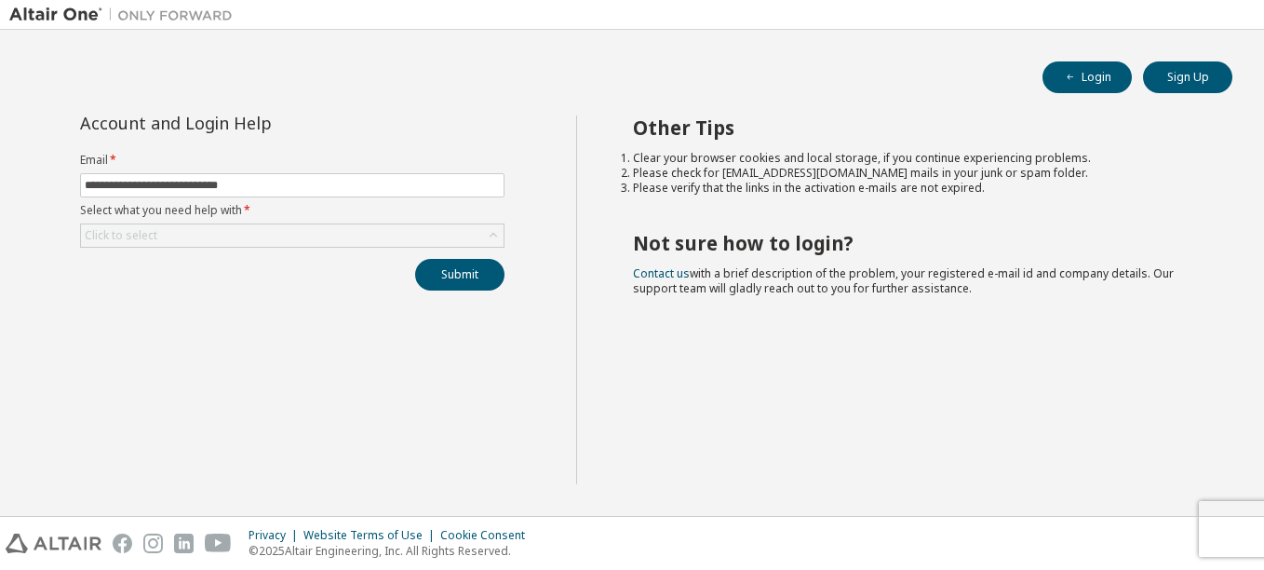
click at [270, 454] on div "**********" at bounding box center [292, 299] width 567 height 369
click at [257, 210] on label "Select what you need help with *" at bounding box center [292, 210] width 424 height 15
click at [252, 229] on div "Click to select" at bounding box center [292, 235] width 423 height 22
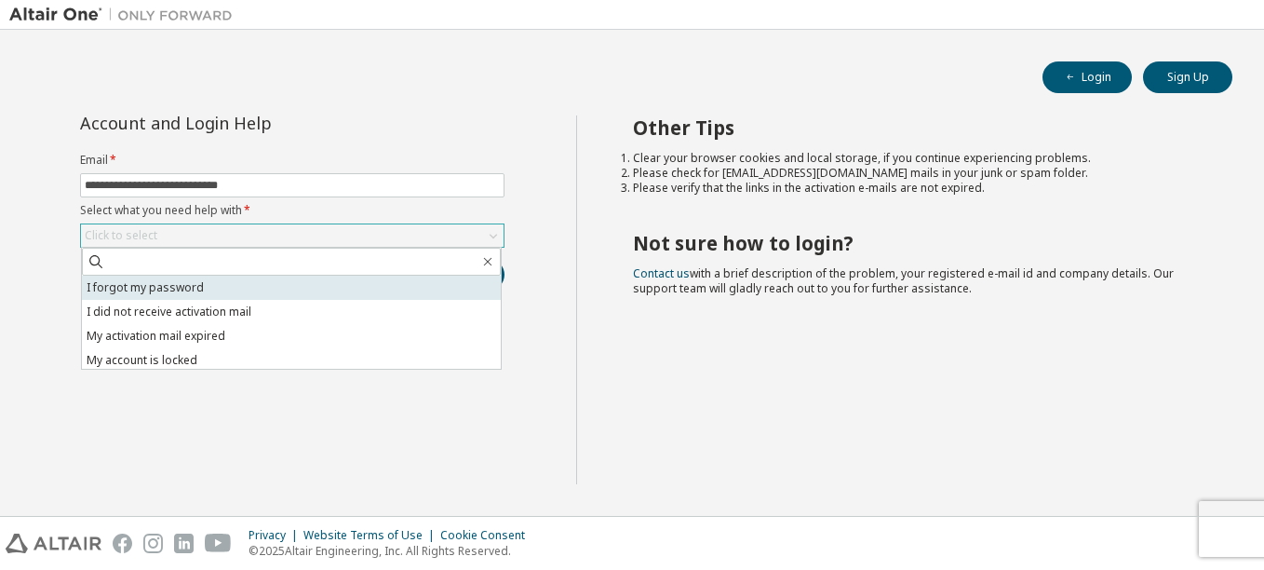
scroll to position [52, 0]
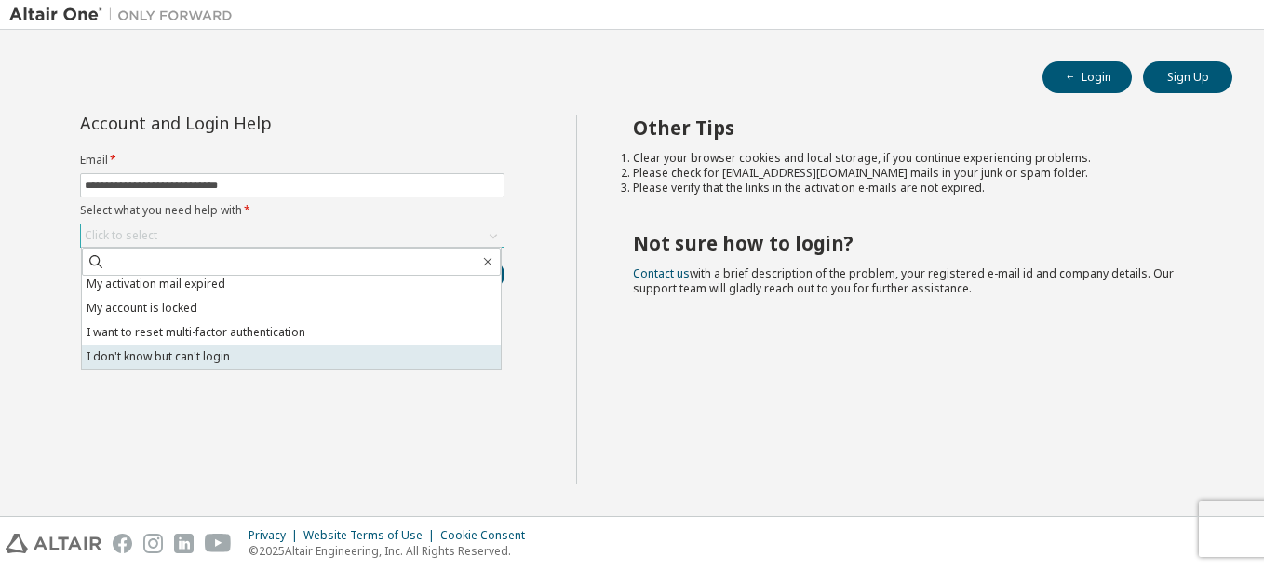
click at [255, 354] on li "I don't know but can't login" at bounding box center [291, 356] width 419 height 24
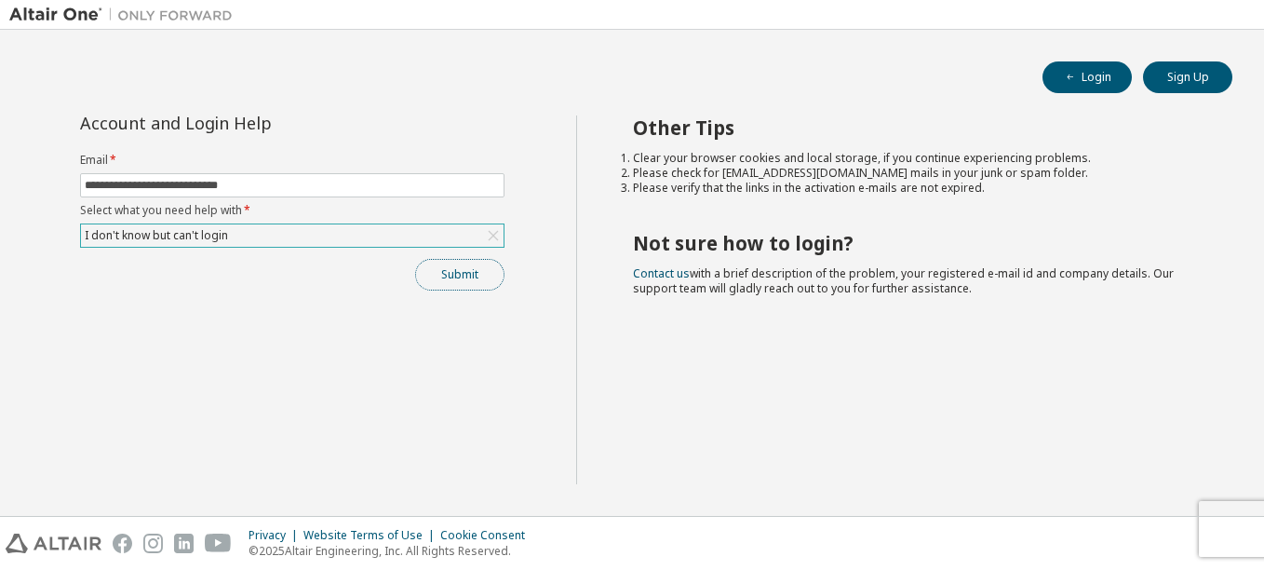
click at [462, 289] on button "Submit" at bounding box center [459, 275] width 89 height 32
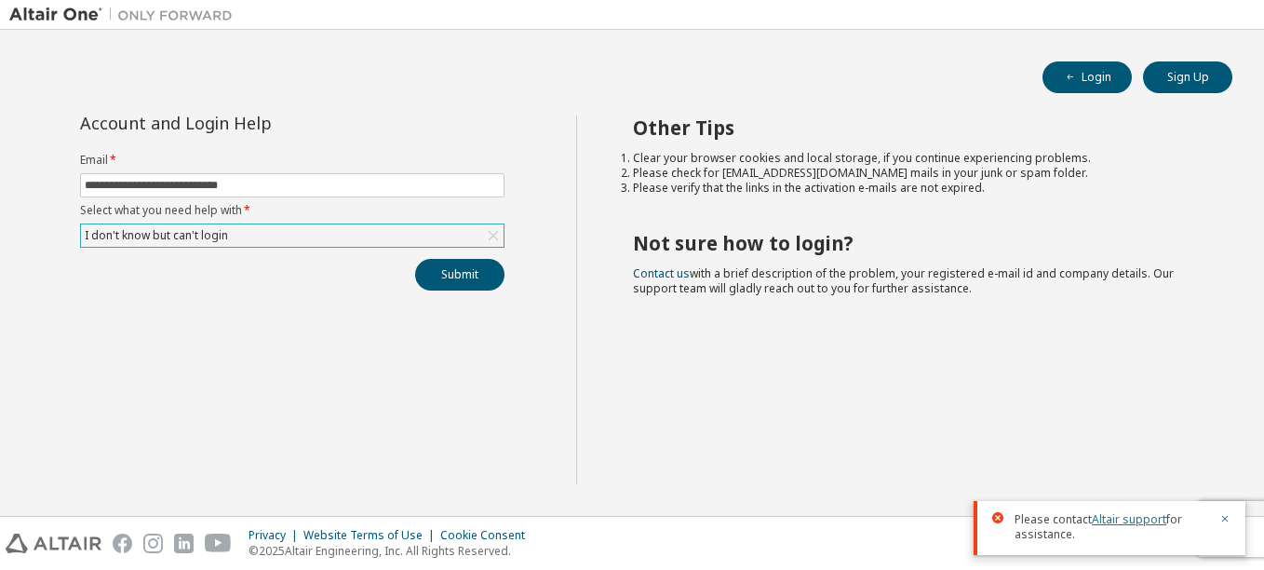
click at [1135, 517] on link "Altair support" at bounding box center [1129, 519] width 74 height 16
click at [1188, 74] on button "Sign Up" at bounding box center [1187, 77] width 89 height 32
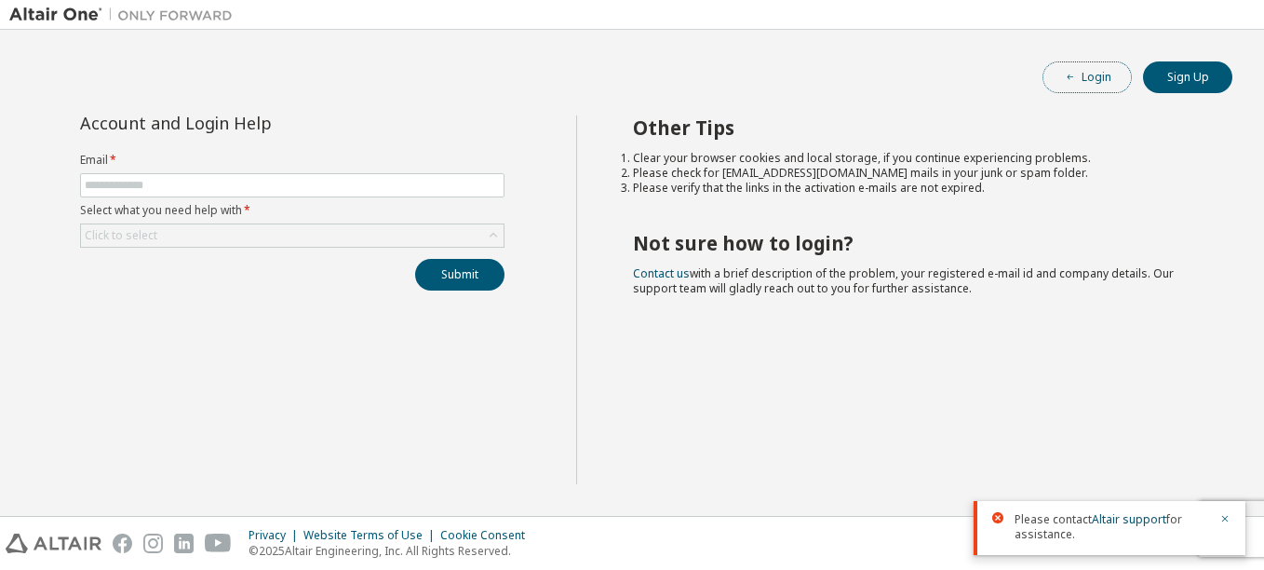
click at [1109, 82] on button "Login" at bounding box center [1086, 77] width 89 height 32
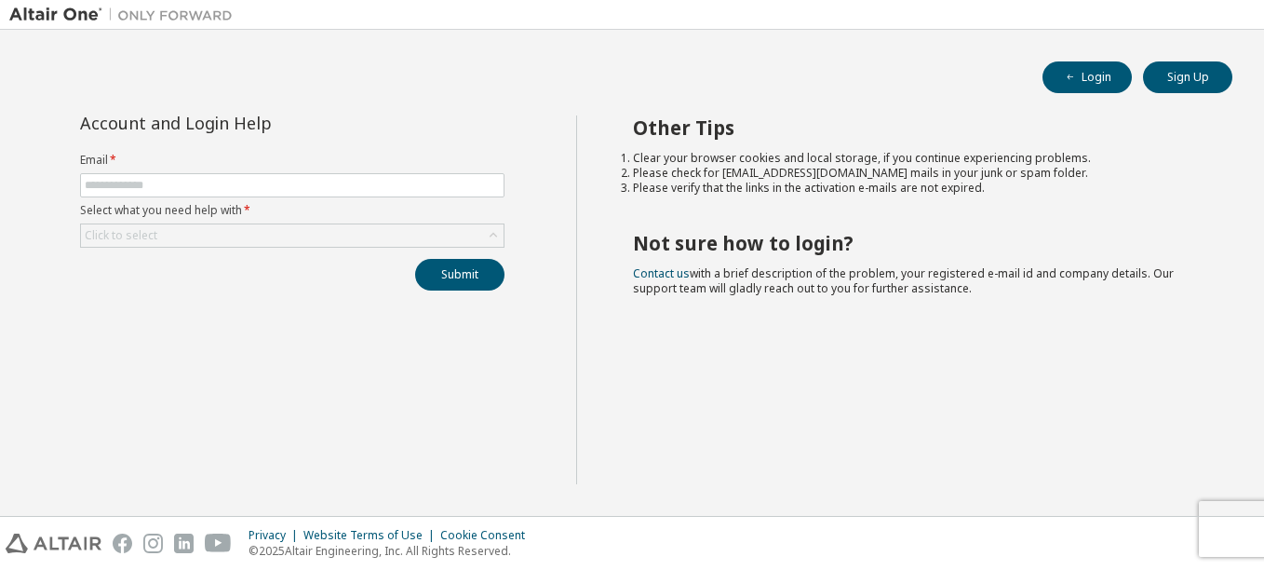
click at [315, 228] on div "Click to select" at bounding box center [292, 235] width 423 height 22
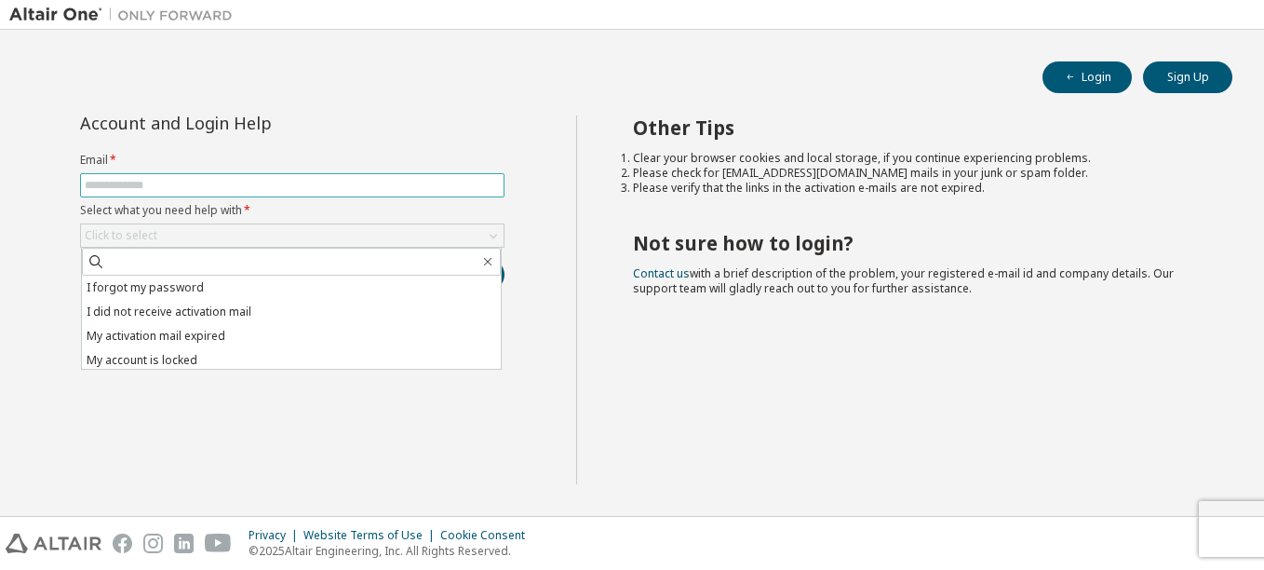
click at [306, 178] on input "text" at bounding box center [292, 185] width 415 height 15
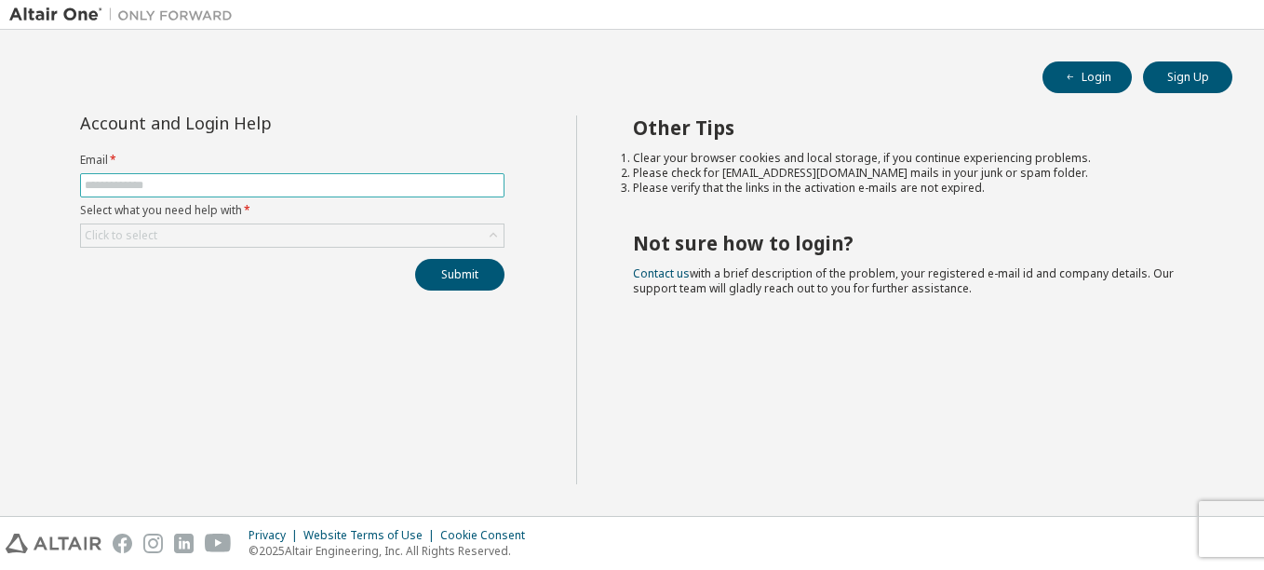
type input "**********"
click at [222, 227] on div "Click to select" at bounding box center [292, 235] width 423 height 22
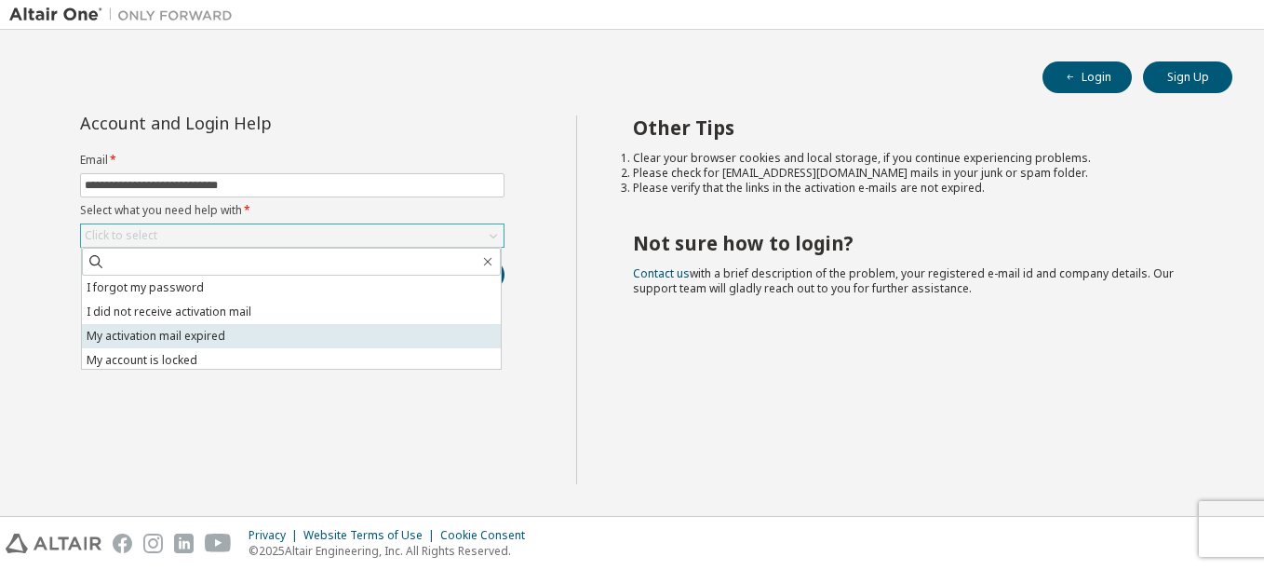
click at [299, 336] on li "My activation mail expired" at bounding box center [291, 336] width 419 height 24
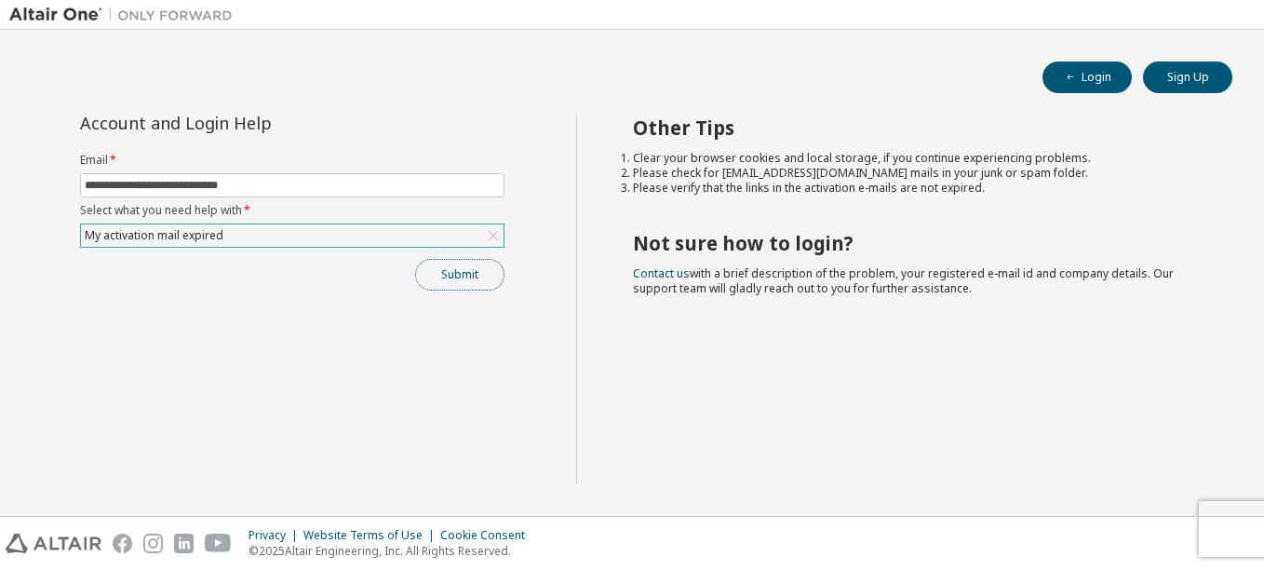
click at [436, 287] on button "Submit" at bounding box center [459, 275] width 89 height 32
